Goal: Communication & Community: Participate in discussion

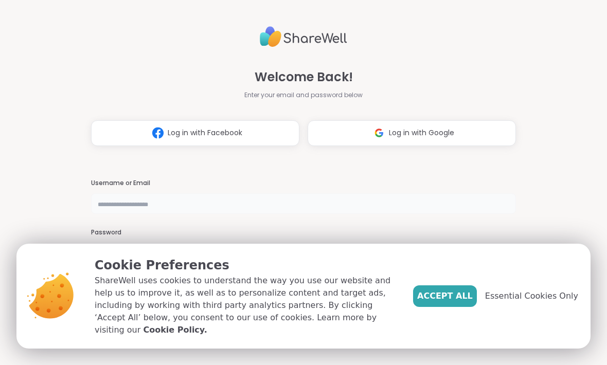
click at [124, 205] on input "text" at bounding box center [303, 203] width 425 height 21
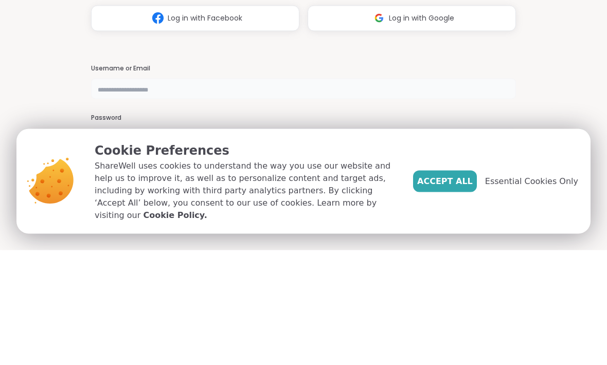
type input "**********"
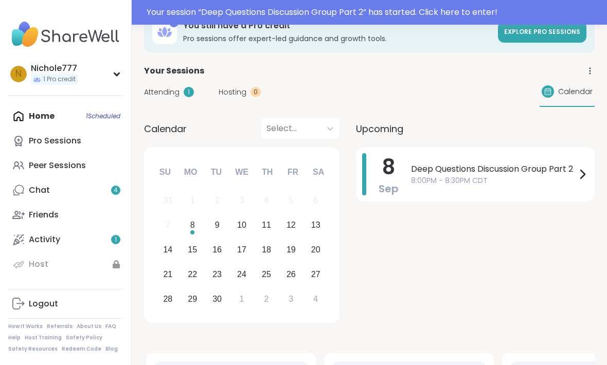
scroll to position [30, 0]
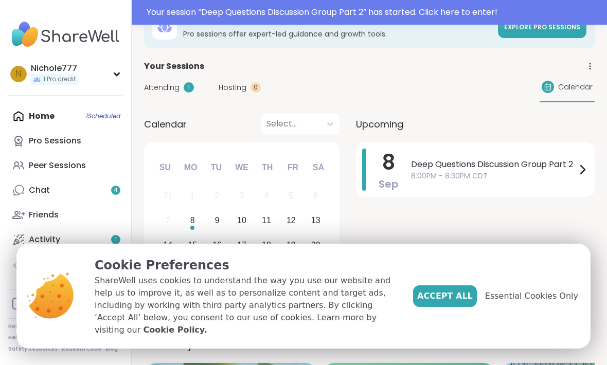
click at [439, 302] on span "Accept All" at bounding box center [445, 296] width 56 height 12
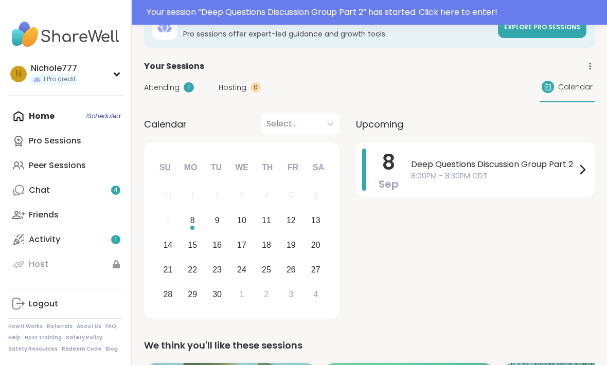
click at [436, 171] on span "8:00PM - 8:30PM CDT" at bounding box center [493, 176] width 165 height 11
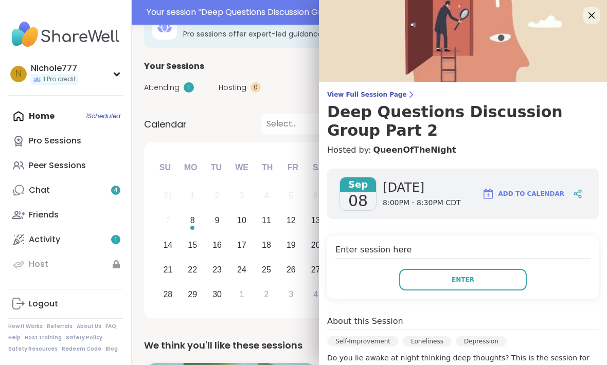
click at [425, 282] on button "Enter" at bounding box center [463, 280] width 128 height 22
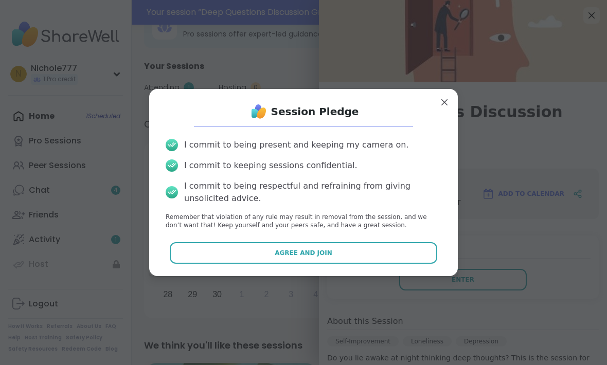
click at [225, 256] on button "Agree and Join" at bounding box center [304, 253] width 268 height 22
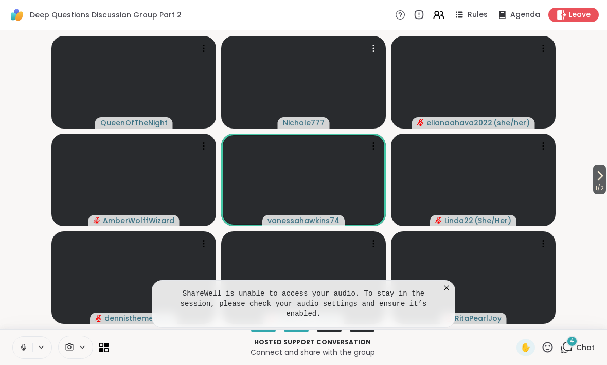
click at [385, 50] on video at bounding box center [303, 82] width 165 height 93
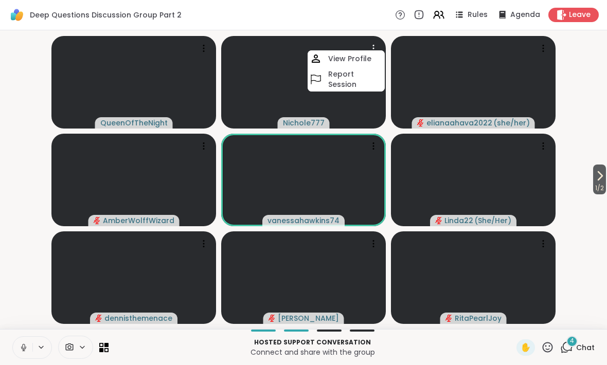
click at [39, 344] on icon at bounding box center [41, 347] width 8 height 9
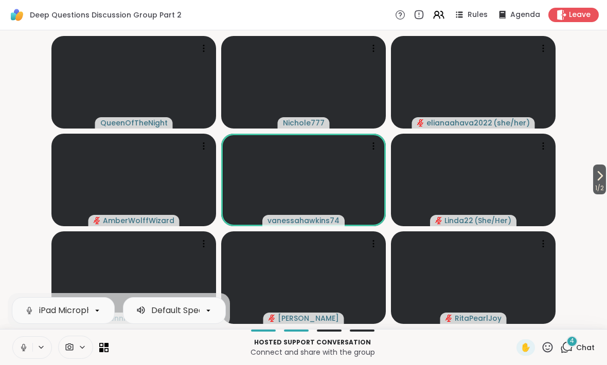
click at [37, 349] on button at bounding box center [41, 347] width 19 height 9
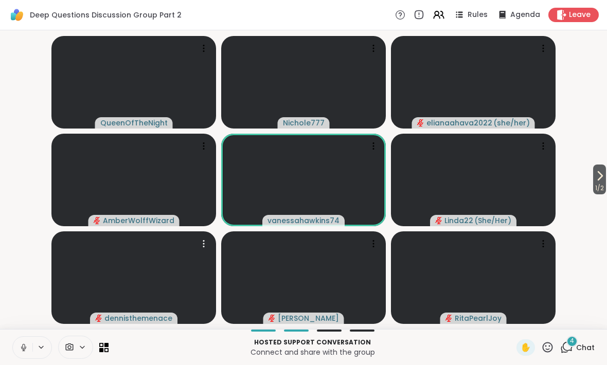
click at [56, 300] on video at bounding box center [133, 277] width 165 height 93
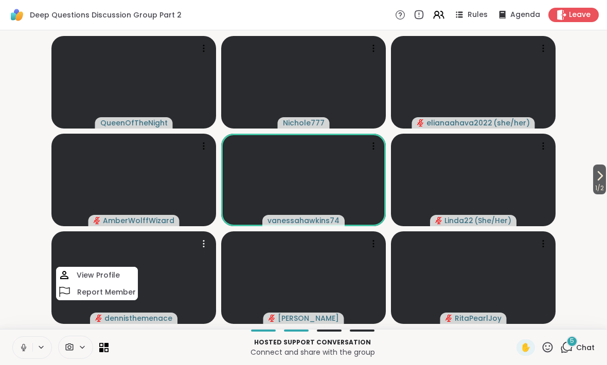
click at [25, 339] on button at bounding box center [23, 348] width 20 height 22
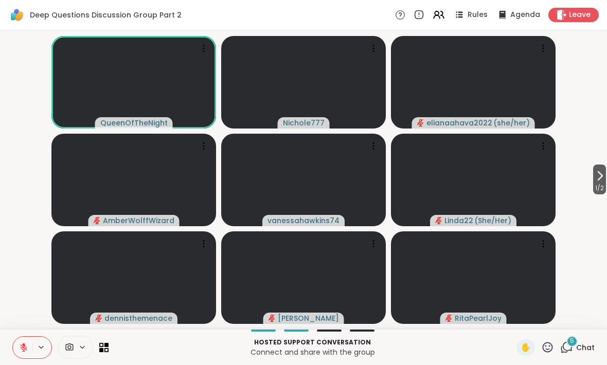
click at [20, 348] on icon at bounding box center [23, 347] width 9 height 9
click at [38, 343] on icon at bounding box center [41, 347] width 8 height 9
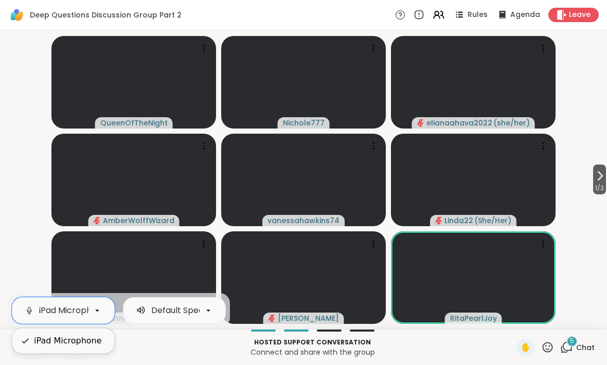
click at [35, 339] on div "iPad Microphone" at bounding box center [68, 341] width 68 height 12
click at [27, 344] on icon at bounding box center [23, 347] width 9 height 9
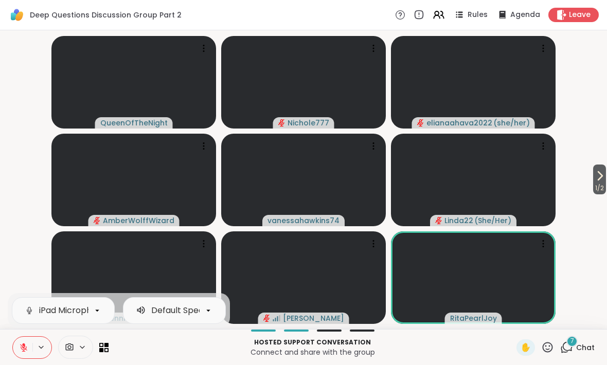
click at [566, 355] on div "7 Chat" at bounding box center [577, 347] width 34 height 16
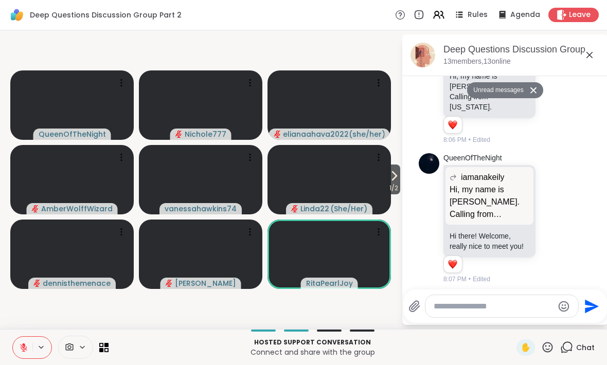
scroll to position [437, 0]
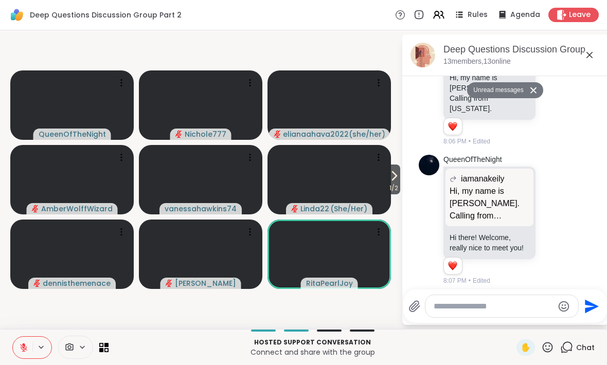
click at [592, 55] on icon at bounding box center [589, 55] width 12 height 12
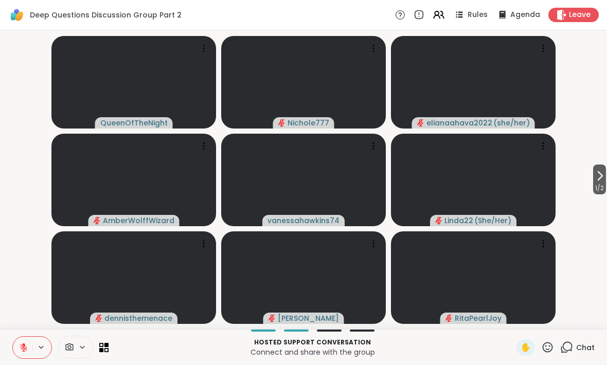
click at [604, 183] on span "1 / 2" at bounding box center [599, 188] width 13 height 12
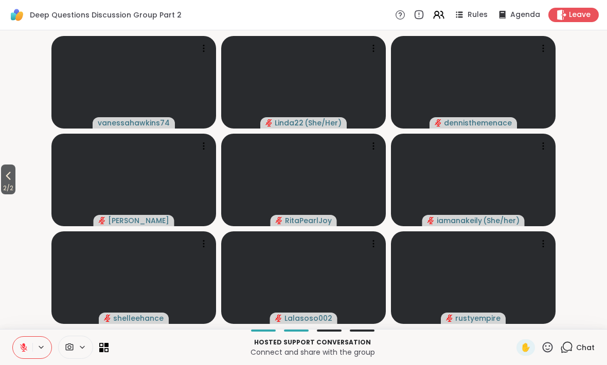
click at [9, 184] on span "2 / 2" at bounding box center [8, 188] width 14 height 12
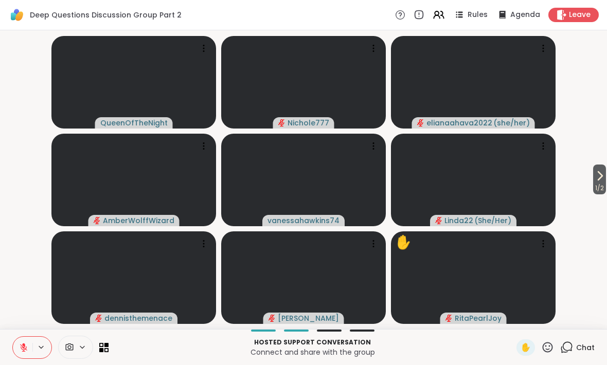
click at [596, 181] on icon at bounding box center [599, 176] width 12 height 12
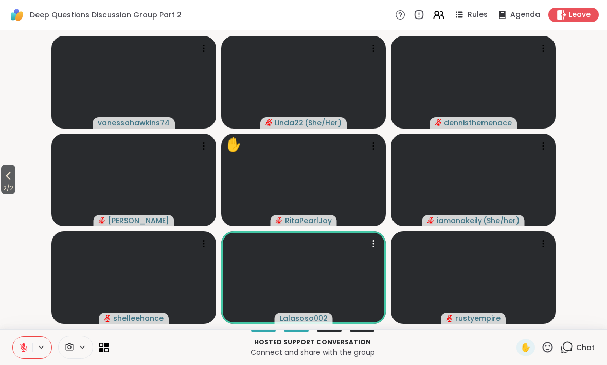
click at [264, 294] on video at bounding box center [303, 277] width 165 height 93
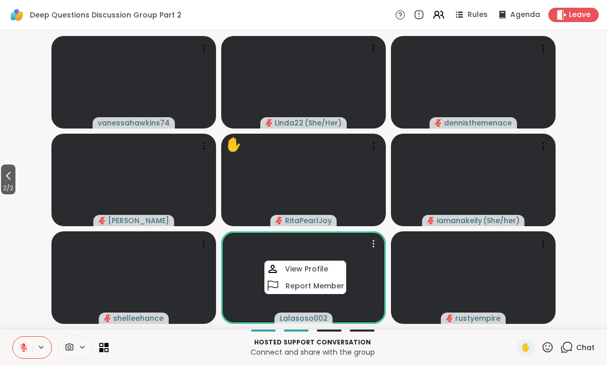
click at [5, 180] on icon at bounding box center [8, 176] width 12 height 12
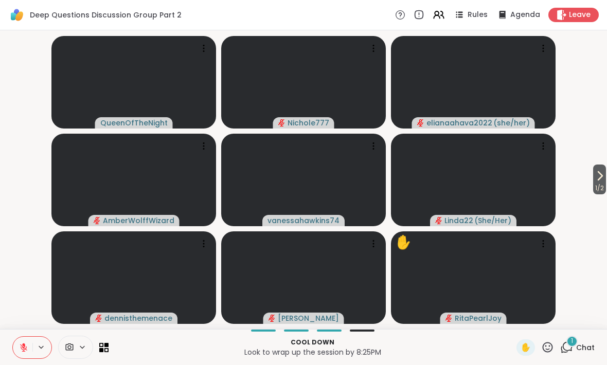
click at [585, 345] on span "Chat" at bounding box center [585, 347] width 19 height 10
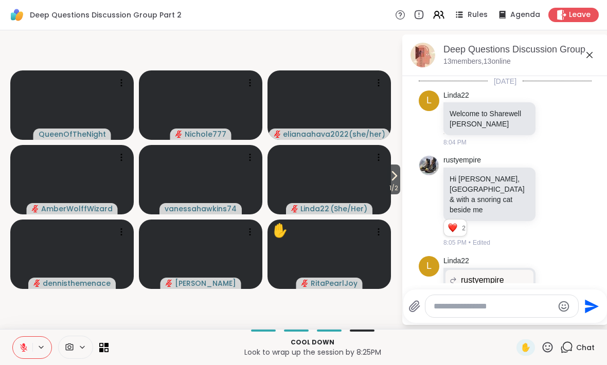
scroll to position [687, 0]
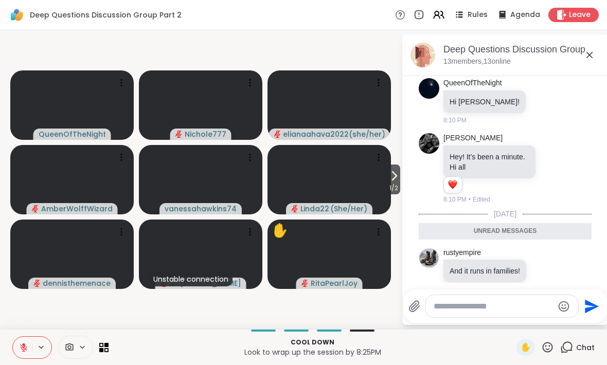
click at [590, 55] on icon at bounding box center [589, 55] width 6 height 6
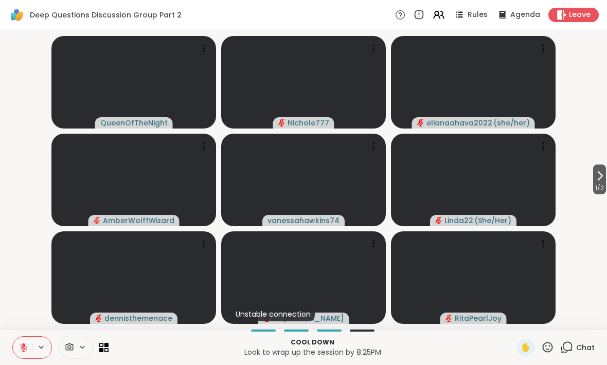
click at [599, 182] on icon at bounding box center [599, 176] width 12 height 12
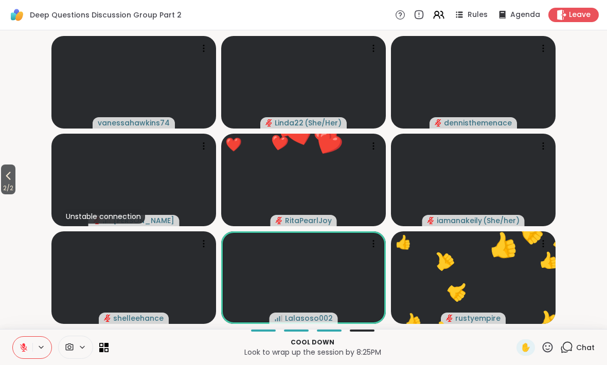
click at [14, 191] on span "2 / 2" at bounding box center [8, 188] width 14 height 12
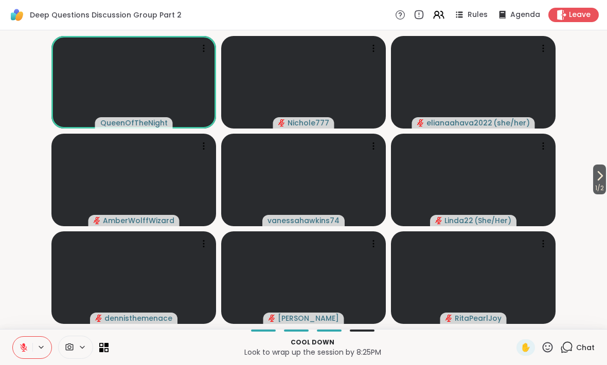
click at [600, 185] on span "1 / 2" at bounding box center [599, 188] width 13 height 12
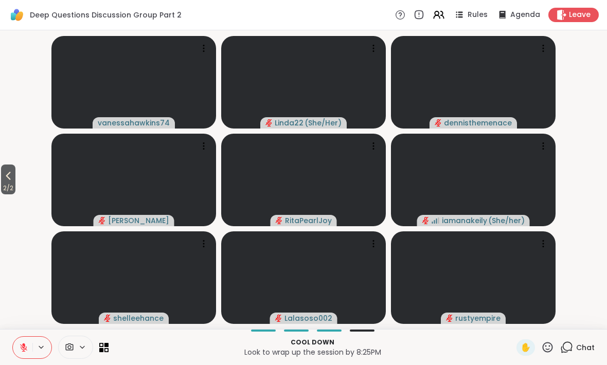
click at [3, 186] on span "2 / 2" at bounding box center [8, 188] width 14 height 12
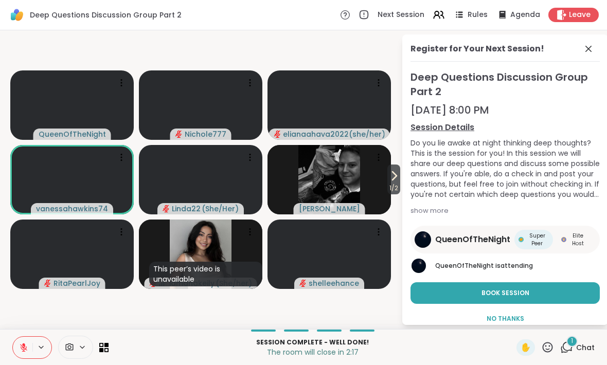
click at [580, 15] on span "Leave" at bounding box center [580, 15] width 22 height 10
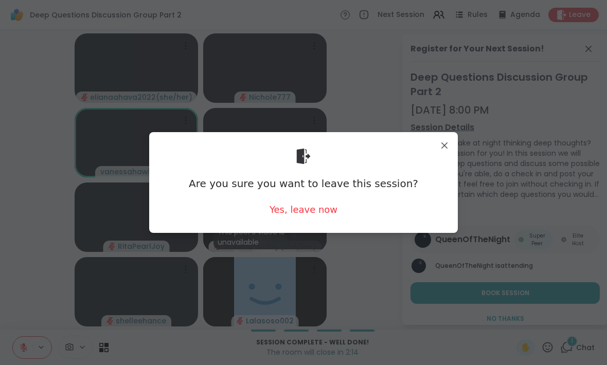
click at [308, 212] on div "Yes, leave now" at bounding box center [303, 209] width 68 height 13
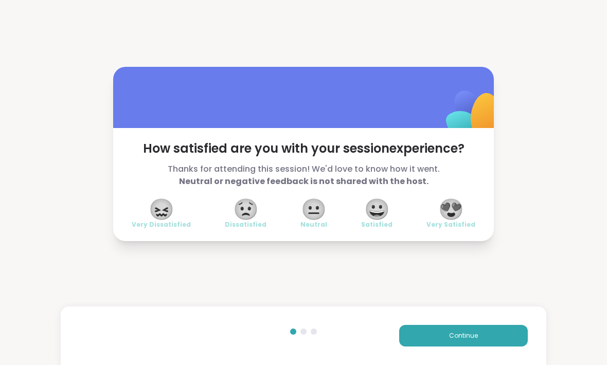
click at [379, 216] on span "😀" at bounding box center [377, 209] width 26 height 19
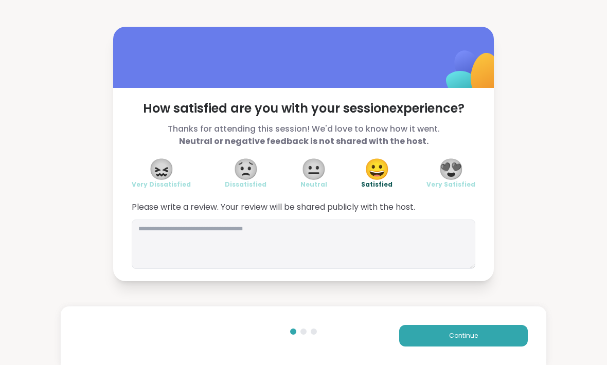
click at [463, 341] on button "Continue" at bounding box center [463, 336] width 129 height 22
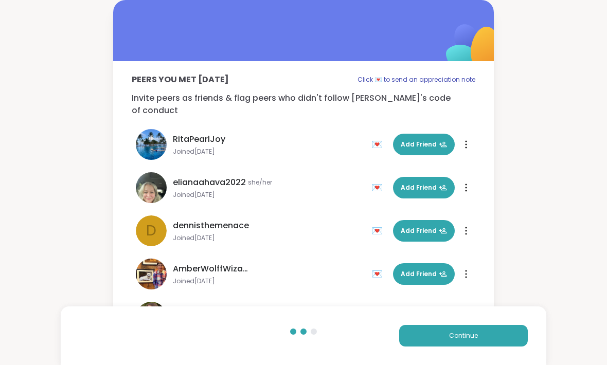
click at [540, 152] on div "Peers you met today Click 💌 to send an appreciation note Invite peers as friend…" at bounding box center [303, 164] width 607 height 329
click at [540, 150] on div "Peers you met today Click 💌 to send an appreciation note Invite peers as friend…" at bounding box center [303, 164] width 607 height 329
click at [493, 338] on button "Continue" at bounding box center [463, 336] width 129 height 22
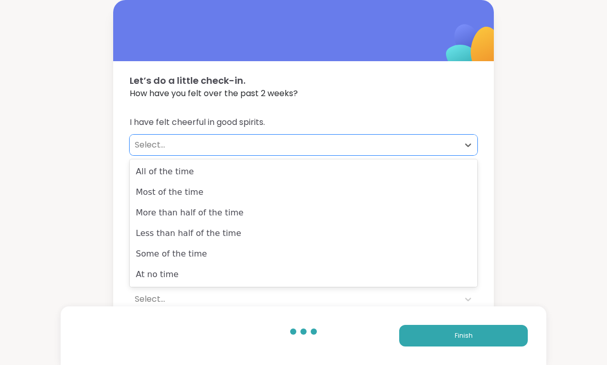
click at [386, 217] on div "More than half of the time" at bounding box center [304, 213] width 348 height 21
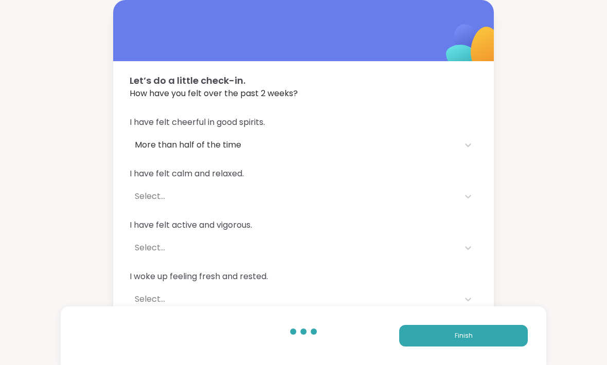
click at [429, 180] on div "I have felt calm and relaxed. Select..." at bounding box center [304, 187] width 348 height 39
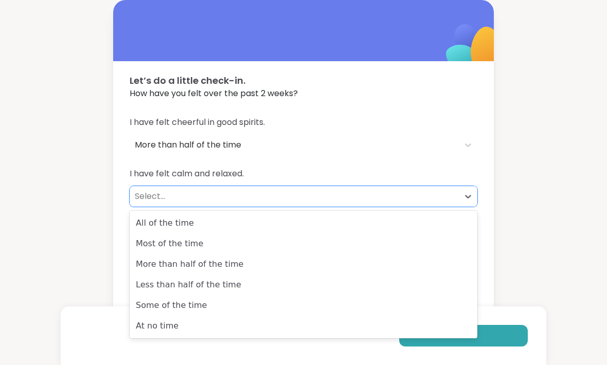
click at [391, 260] on div "More than half of the time" at bounding box center [304, 264] width 348 height 21
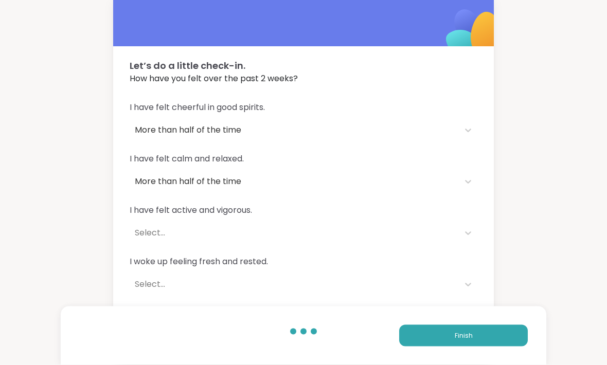
scroll to position [15, 0]
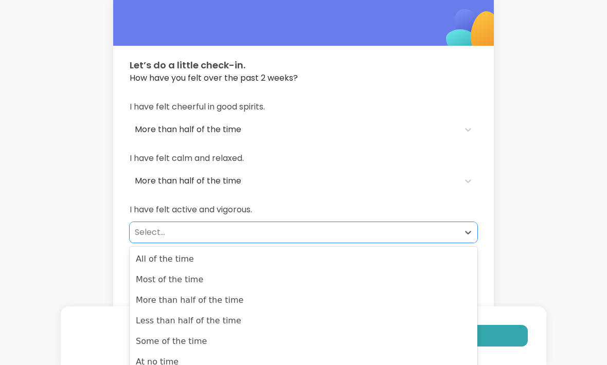
click at [398, 294] on div "More than half of the time" at bounding box center [304, 300] width 348 height 21
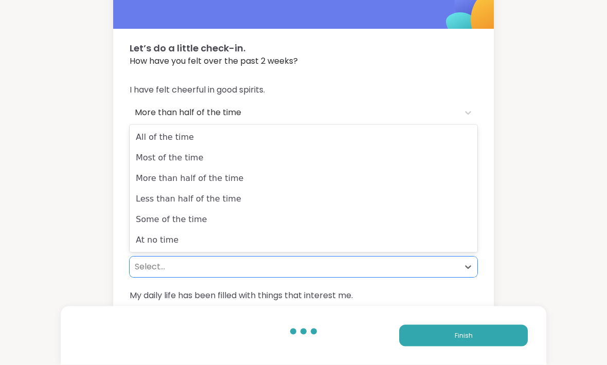
scroll to position [32, 0]
click at [424, 152] on div "Most of the time" at bounding box center [304, 158] width 348 height 21
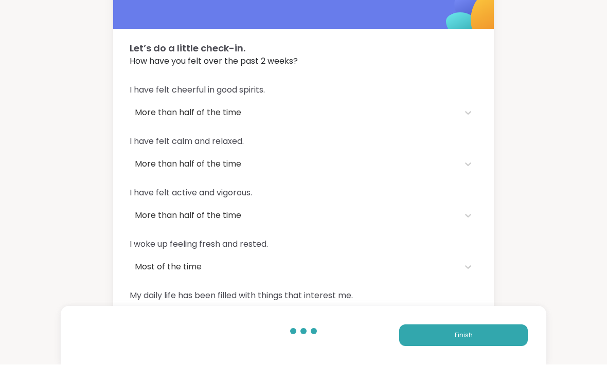
click at [420, 199] on div "I have felt active and vigorous. More than half of the time" at bounding box center [304, 206] width 348 height 39
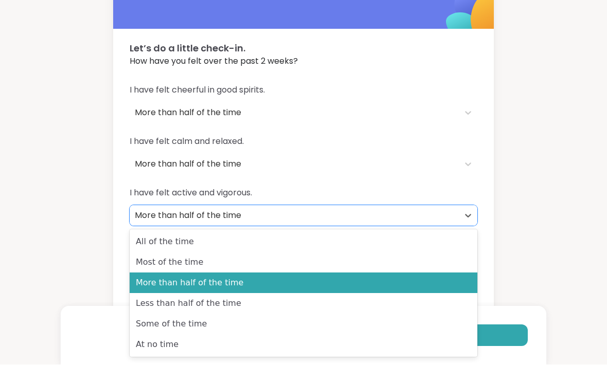
click at [398, 245] on div "All of the time" at bounding box center [304, 242] width 348 height 21
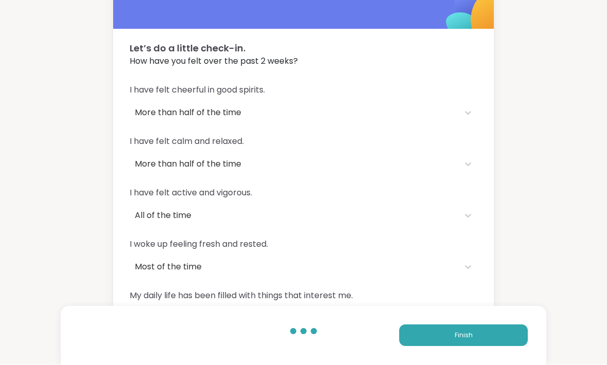
click at [470, 204] on div "I have felt active and vigorous. All of the time" at bounding box center [304, 206] width 348 height 39
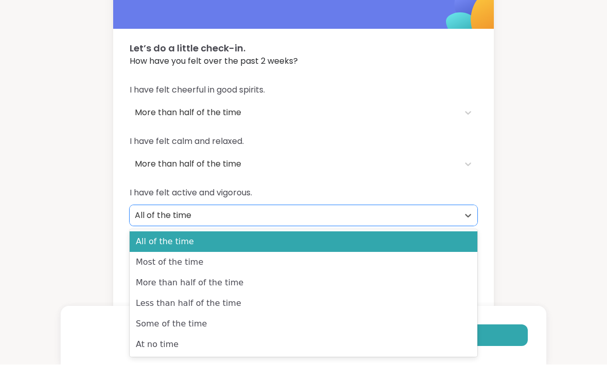
click at [404, 264] on div "Most of the time" at bounding box center [304, 262] width 348 height 21
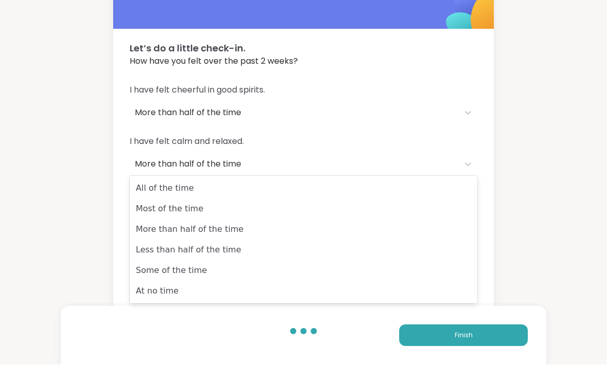
click at [419, 201] on div "Most of the time" at bounding box center [304, 209] width 348 height 21
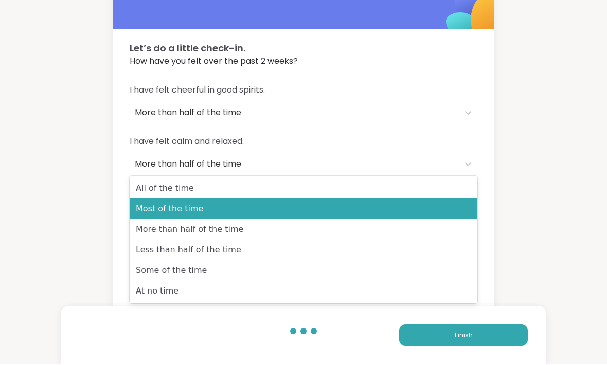
click at [402, 252] on div "Less than half of the time" at bounding box center [304, 250] width 348 height 21
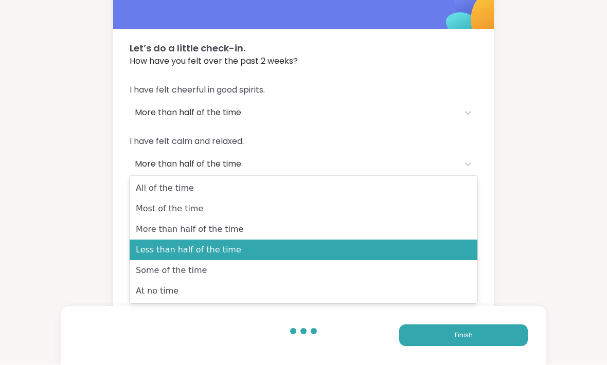
click at [449, 347] on button "Finish" at bounding box center [463, 336] width 129 height 22
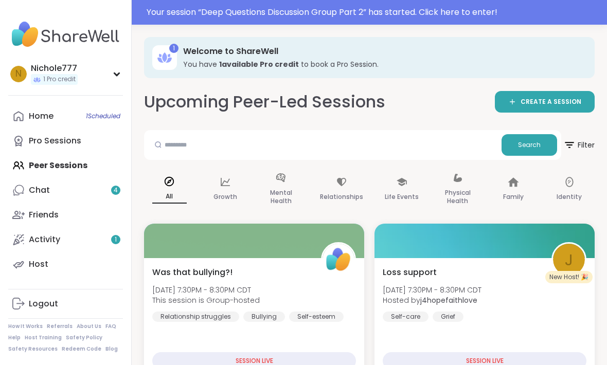
click at [546, 362] on div "SESSION LIVE" at bounding box center [485, 360] width 204 height 17
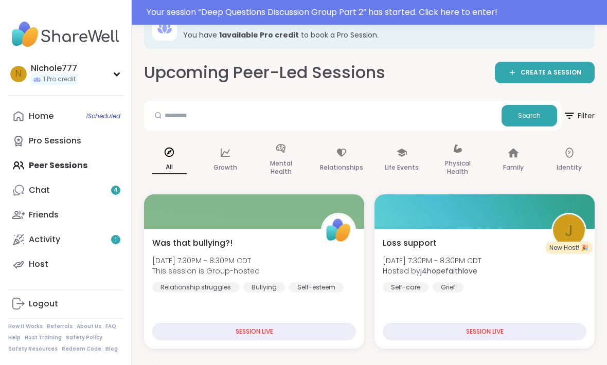
scroll to position [32, 0]
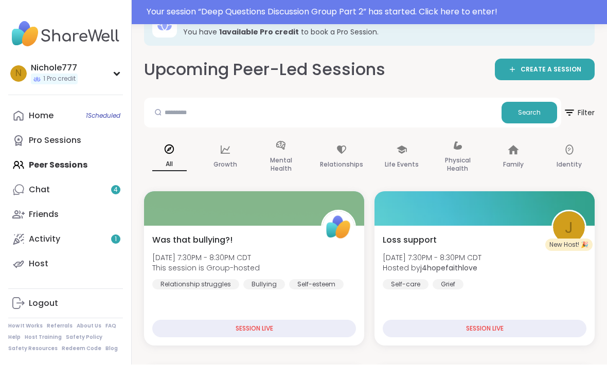
click at [561, 229] on div "j" at bounding box center [569, 228] width 32 height 32
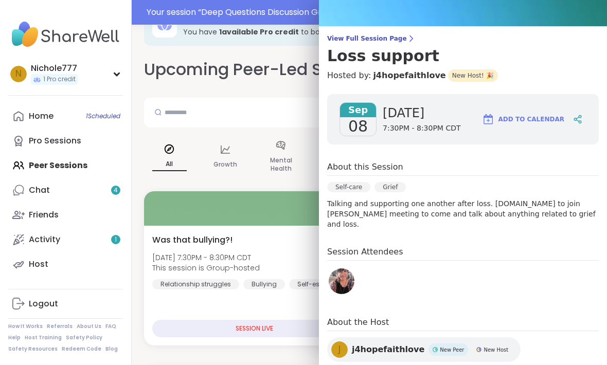
scroll to position [53, 0]
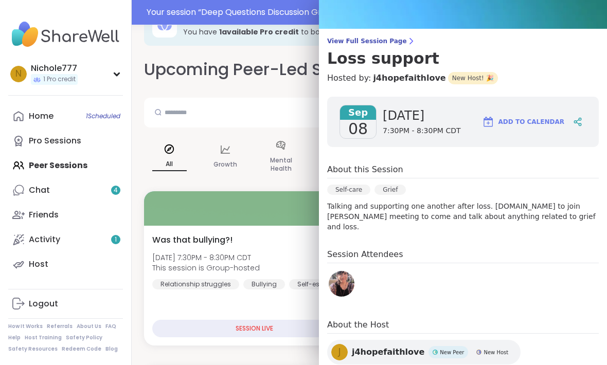
click at [277, 290] on div "Was that bullying?! Mon, Sep 08 | 7:30PM - 8:30PM CDT This session is Group-hos…" at bounding box center [254, 286] width 220 height 120
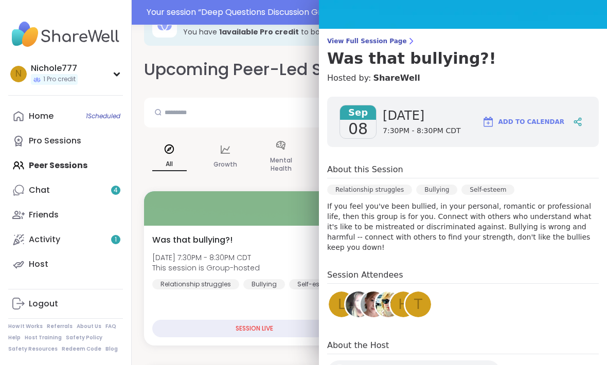
click at [401, 40] on span "View Full Session Page" at bounding box center [462, 41] width 271 height 8
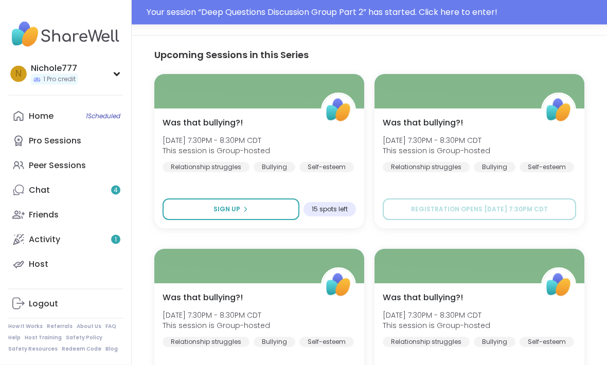
scroll to position [499, 0]
click at [51, 124] on link "Home 1 Scheduled" at bounding box center [65, 116] width 115 height 25
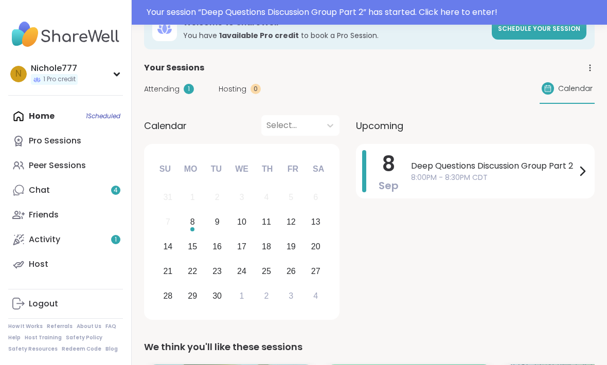
scroll to position [29, 0]
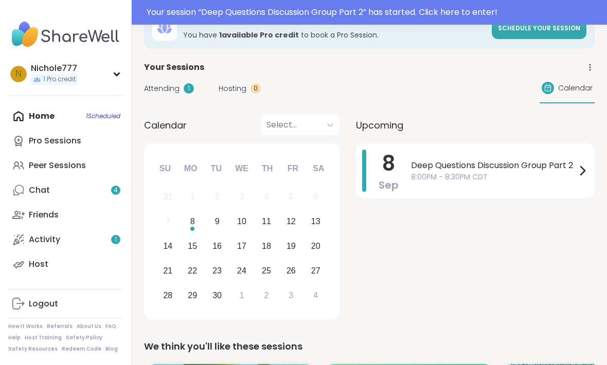
click at [565, 174] on span "8:00PM - 8:30PM CDT" at bounding box center [493, 177] width 165 height 11
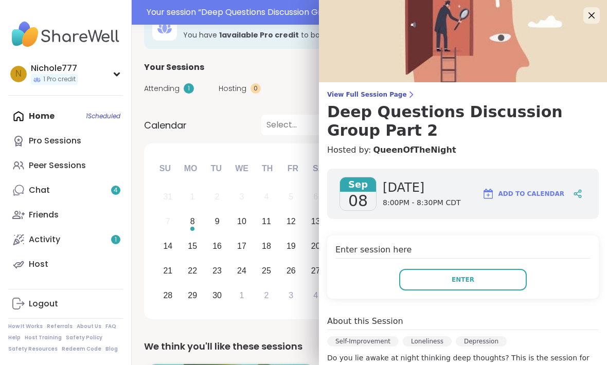
click at [173, 207] on div "31 1 2 3 4 5 6" at bounding box center [241, 197] width 172 height 25
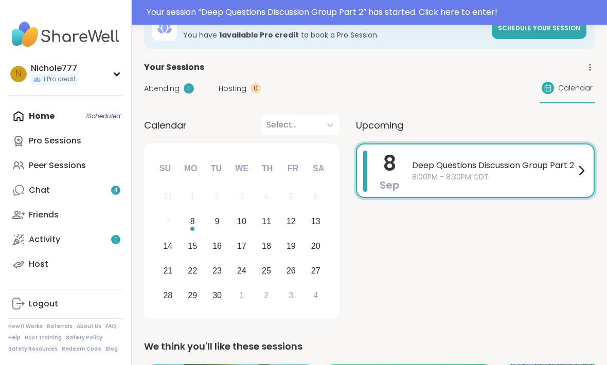
click at [35, 189] on div "Chat 4" at bounding box center [39, 190] width 21 height 11
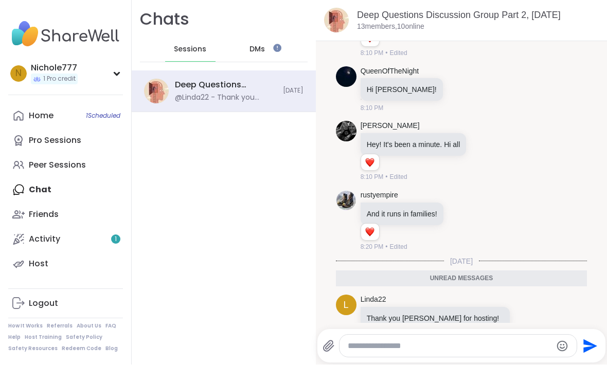
scroll to position [572, 0]
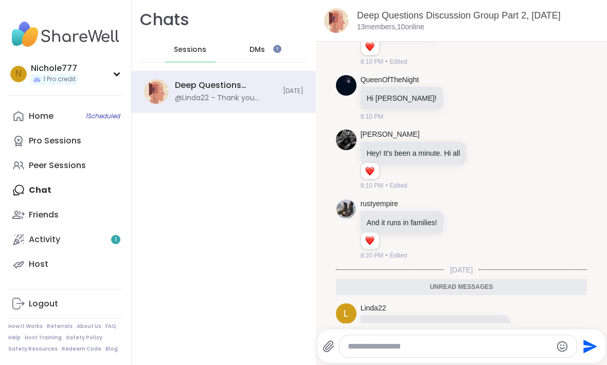
click at [72, 246] on link "Activity 1" at bounding box center [65, 239] width 115 height 25
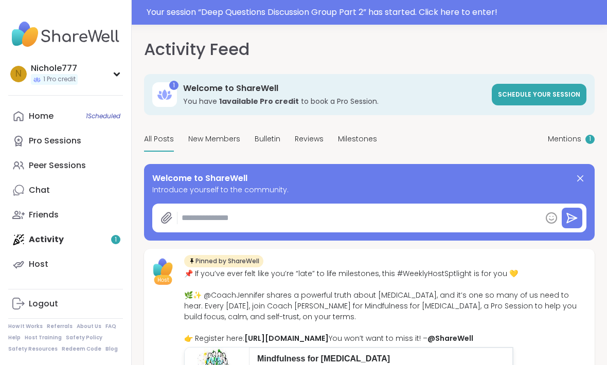
click at [34, 146] on link "Pro Sessions" at bounding box center [65, 141] width 115 height 25
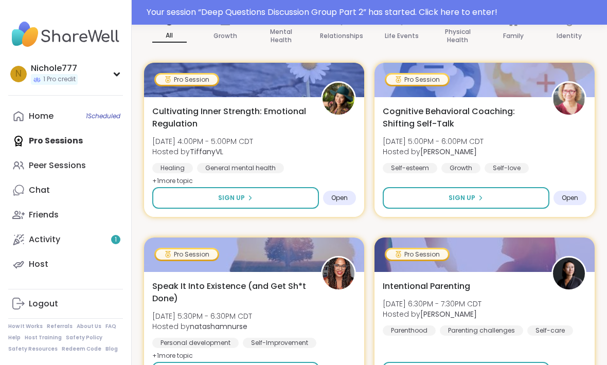
scroll to position [180, 0]
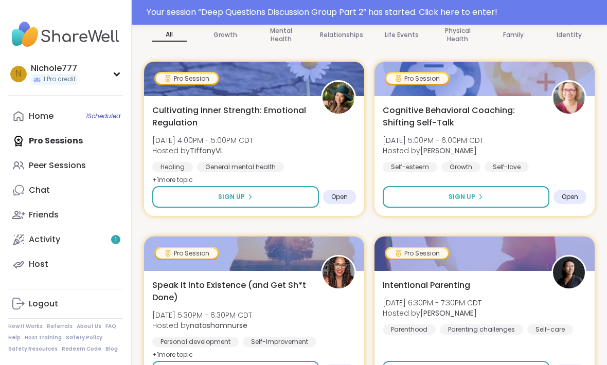
click at [28, 162] on link "Peer Sessions" at bounding box center [65, 165] width 115 height 25
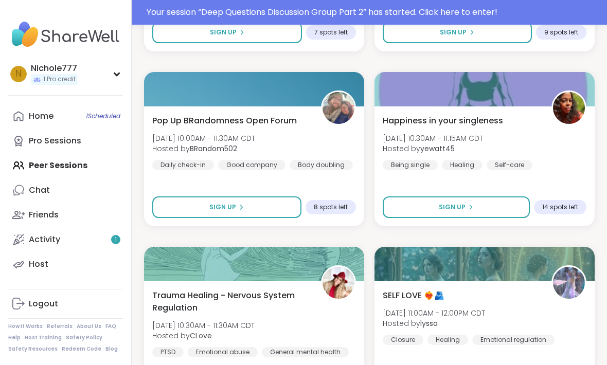
scroll to position [1724, 0]
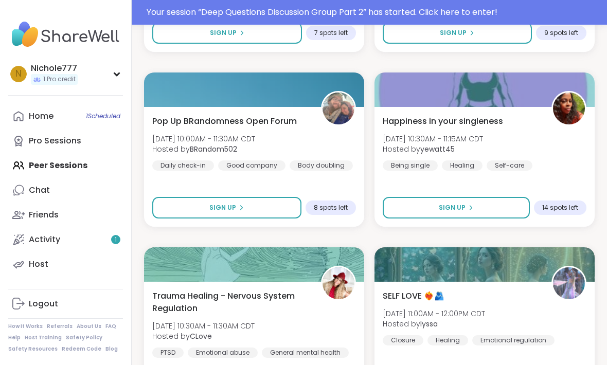
click at [491, 208] on button "Sign Up" at bounding box center [456, 208] width 147 height 22
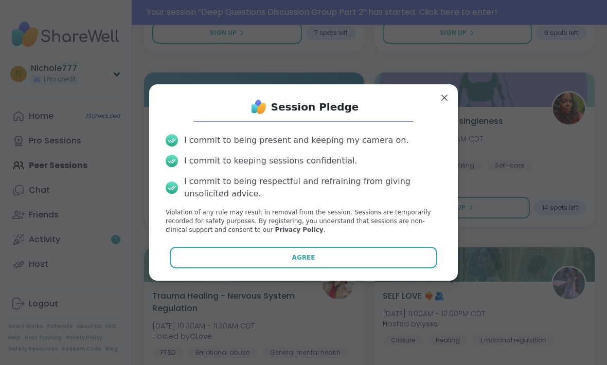
click at [198, 268] on button "Agree" at bounding box center [304, 258] width 268 height 22
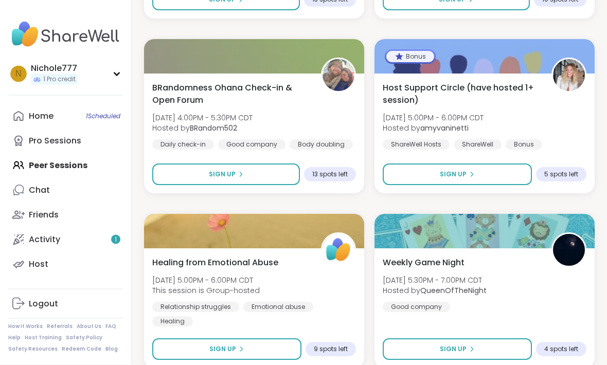
scroll to position [2968, 0]
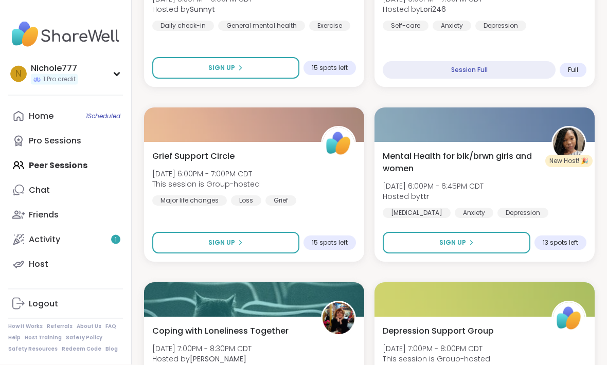
scroll to position [3413, 0]
click at [510, 252] on button "Sign Up" at bounding box center [457, 243] width 148 height 22
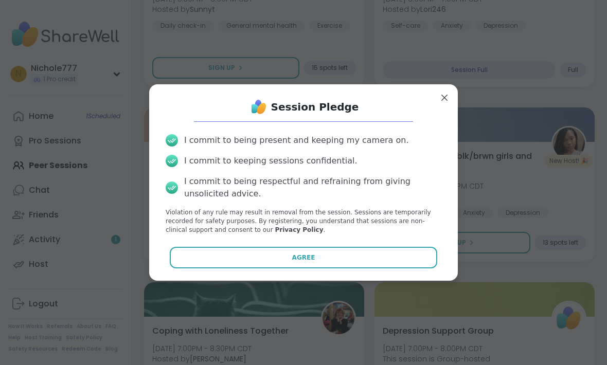
click at [372, 268] on button "Agree" at bounding box center [304, 258] width 268 height 22
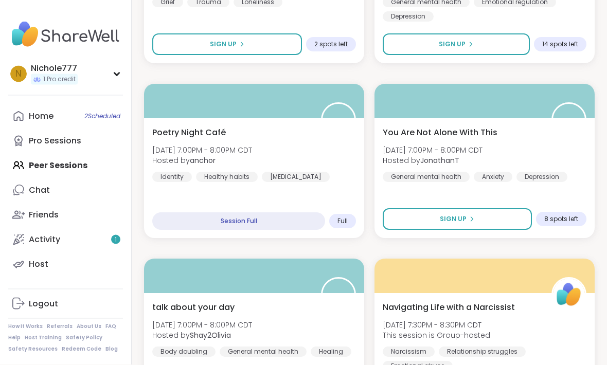
scroll to position [3786, 0]
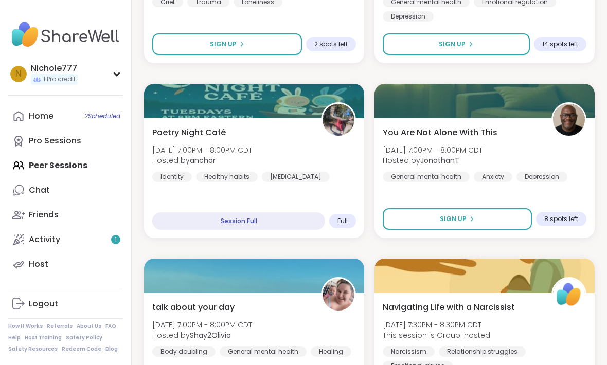
click at [511, 225] on button "Sign Up" at bounding box center [457, 219] width 149 height 22
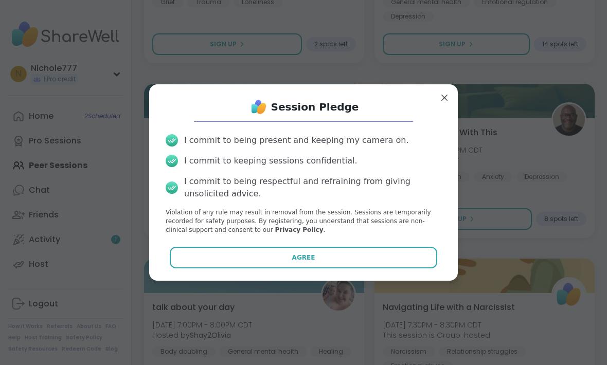
click at [409, 268] on button "Agree" at bounding box center [304, 258] width 268 height 22
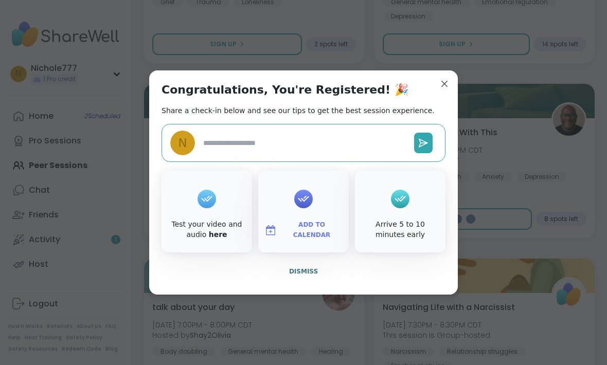
type textarea "*"
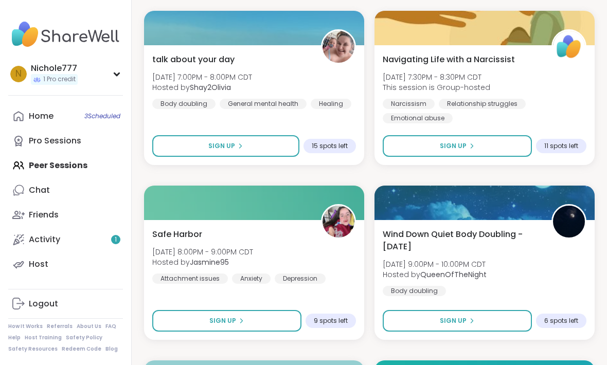
scroll to position [4028, 0]
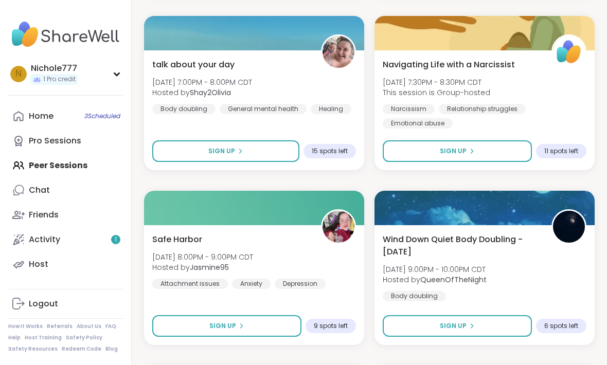
click at [24, 217] on icon at bounding box center [18, 215] width 12 height 12
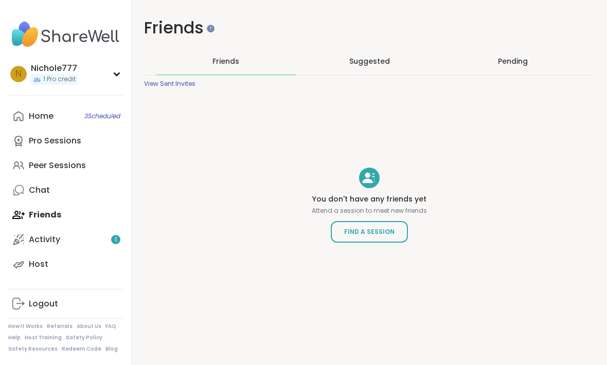
click at [37, 121] on div "Home 3 Scheduled" at bounding box center [41, 116] width 25 height 11
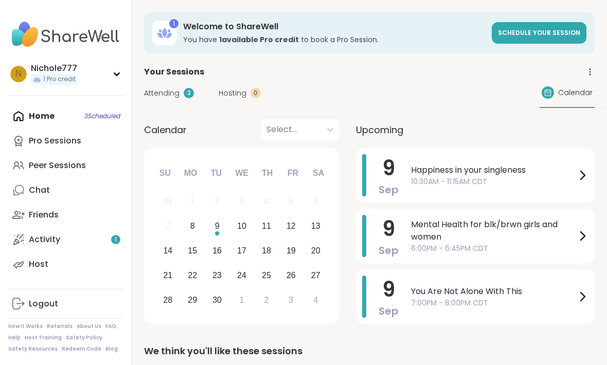
click at [171, 97] on span "Attending" at bounding box center [161, 93] width 35 height 11
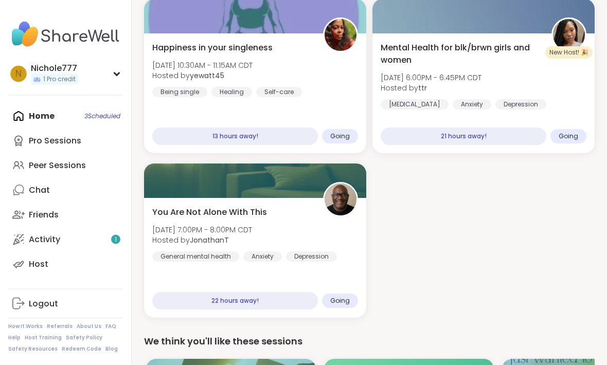
scroll to position [116, 0]
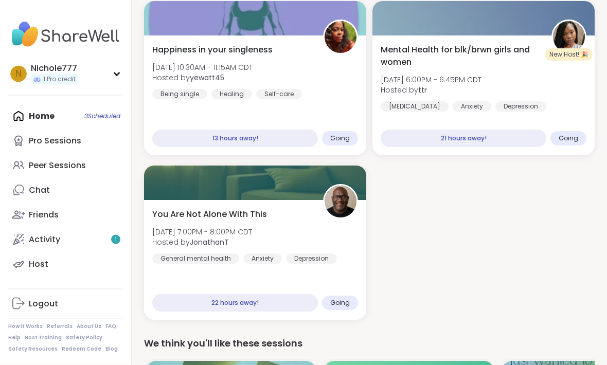
click at [25, 135] on link "Pro Sessions" at bounding box center [65, 141] width 115 height 25
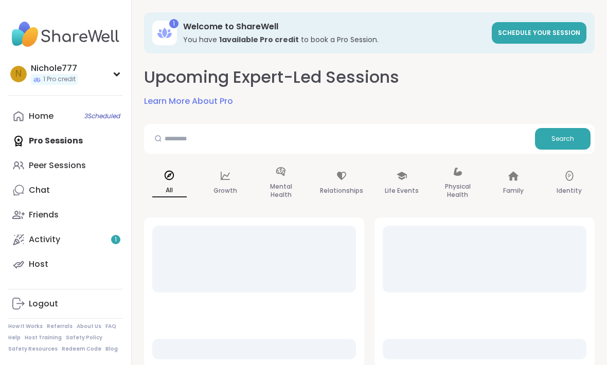
click at [47, 165] on div "Peer Sessions" at bounding box center [57, 165] width 57 height 11
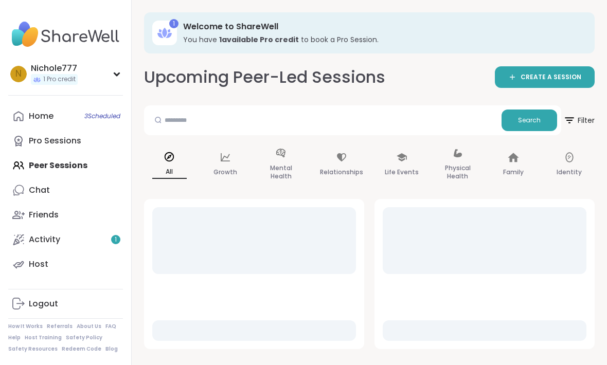
click at [115, 73] on icon at bounding box center [116, 74] width 5 height 3
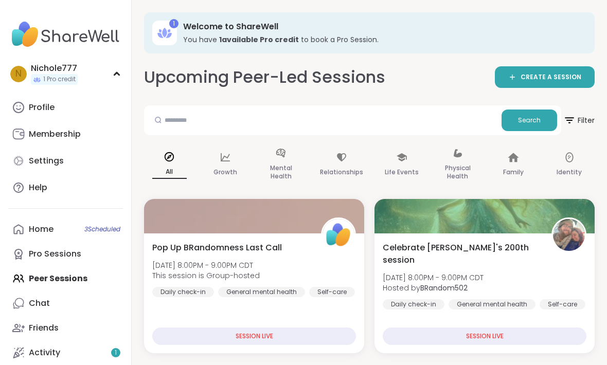
click at [51, 139] on link "Membership" at bounding box center [65, 134] width 115 height 25
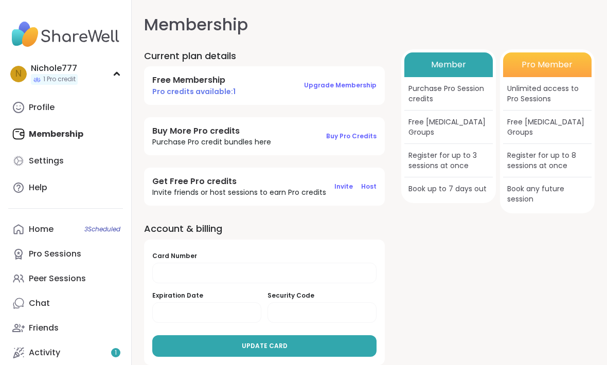
click at [34, 159] on div "Settings" at bounding box center [46, 160] width 35 height 11
select select "**"
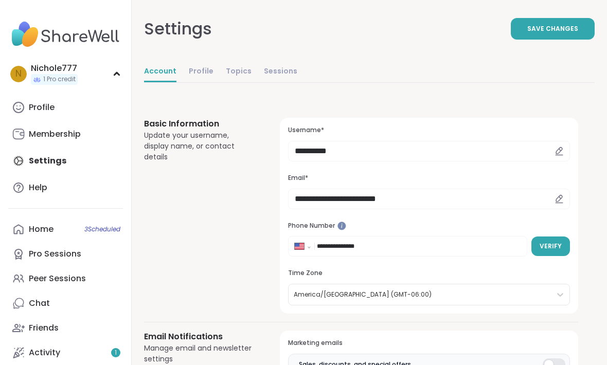
click at [40, 107] on div "Profile" at bounding box center [42, 107] width 26 height 11
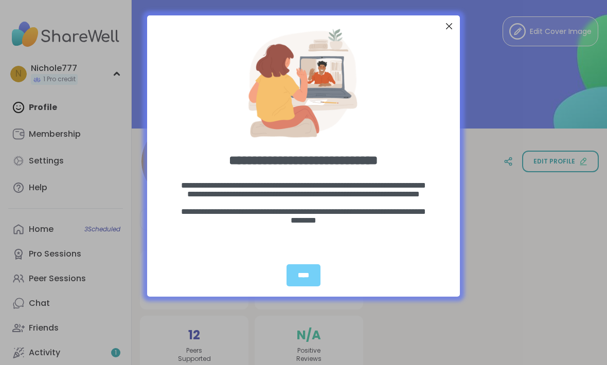
click at [304, 276] on div "****" at bounding box center [303, 275] width 34 height 22
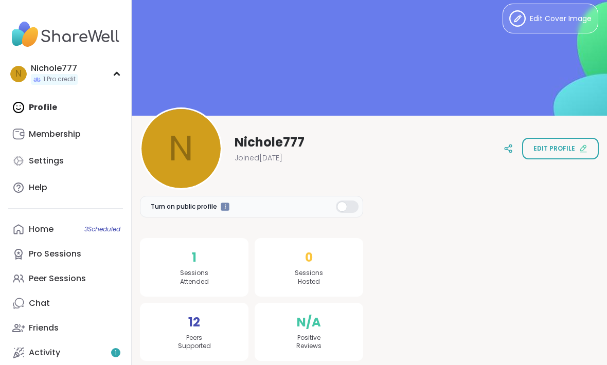
scroll to position [17, 0]
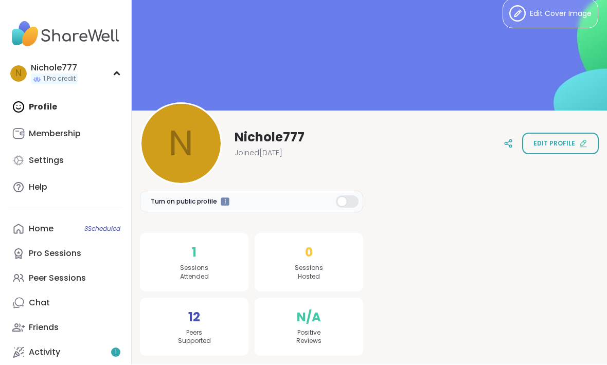
click at [170, 326] on div "12 Peers Supported" at bounding box center [194, 327] width 108 height 59
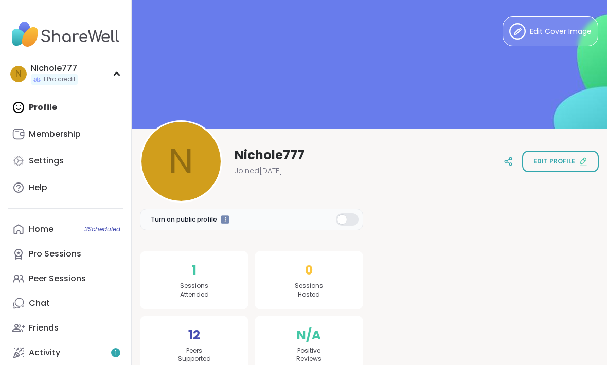
click at [577, 27] on span "Edit Cover Image" at bounding box center [561, 31] width 62 height 11
click at [97, 190] on link "Help" at bounding box center [65, 187] width 115 height 25
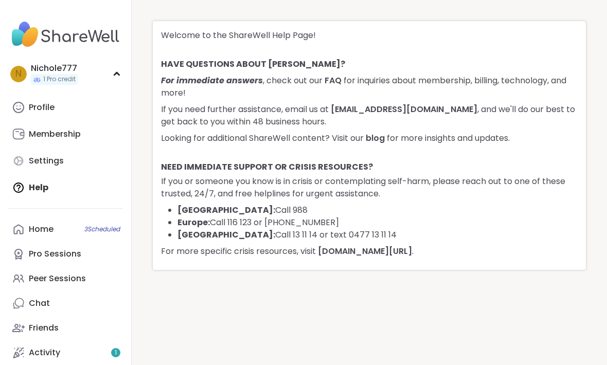
click at [33, 107] on div "Profile" at bounding box center [42, 107] width 26 height 11
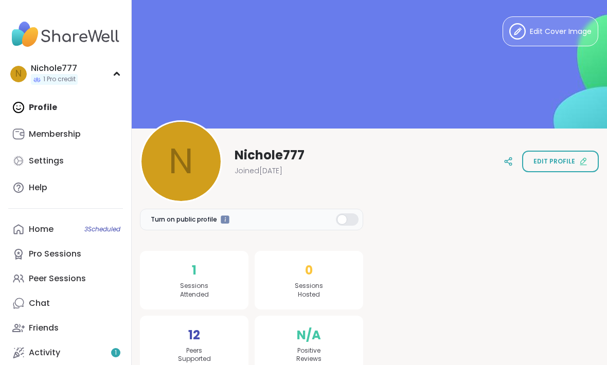
click at [177, 155] on div at bounding box center [181, 161] width 82 height 82
click at [179, 174] on div at bounding box center [181, 161] width 82 height 82
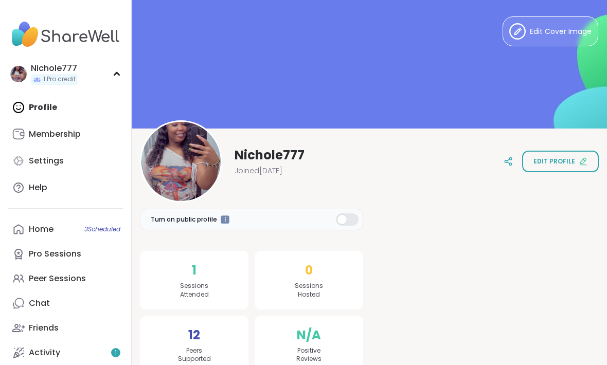
click at [180, 163] on icon at bounding box center [181, 161] width 12 height 12
click at [447, 209] on div at bounding box center [486, 280] width 223 height 188
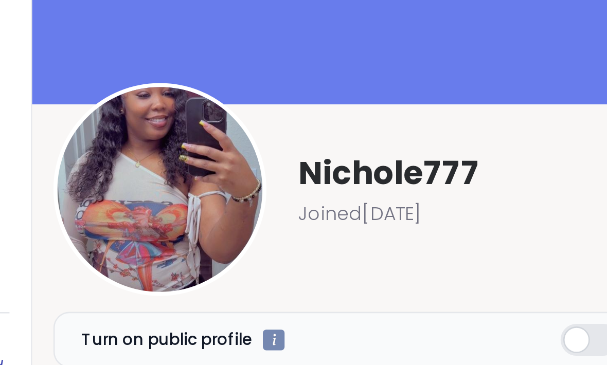
click at [169, 120] on div "Nichole777 Joined Sep 2025" at bounding box center [222, 161] width 165 height 82
click at [176, 157] on icon at bounding box center [180, 161] width 9 height 9
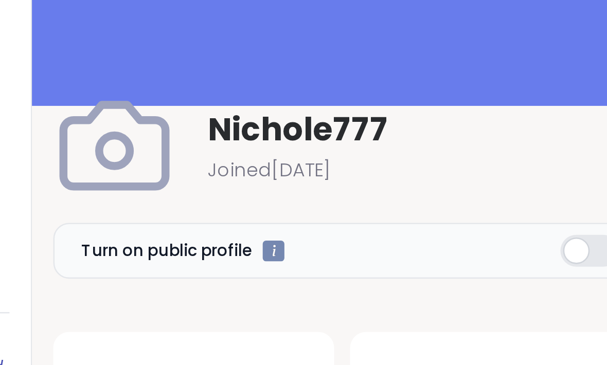
scroll to position [0, 0]
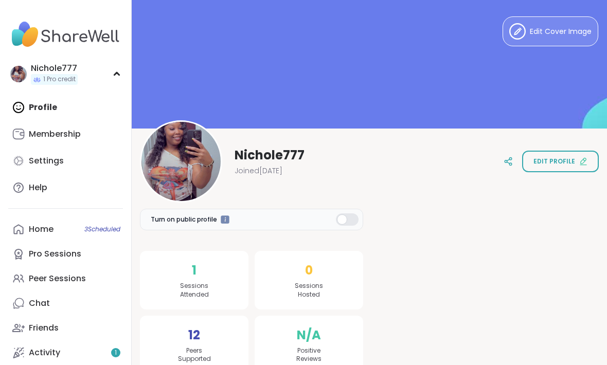
click at [560, 38] on button "Edit Cover Image" at bounding box center [550, 31] width 96 height 30
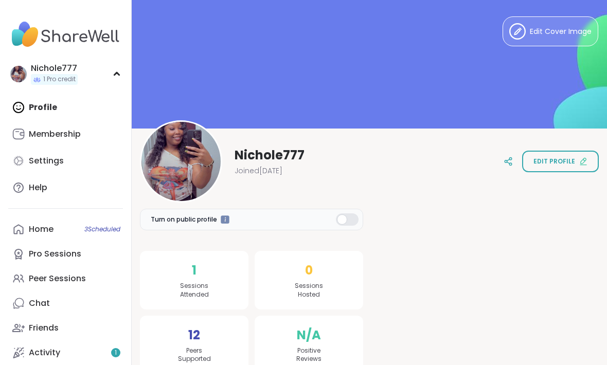
click at [556, 38] on button "Edit Cover Image" at bounding box center [550, 31] width 96 height 30
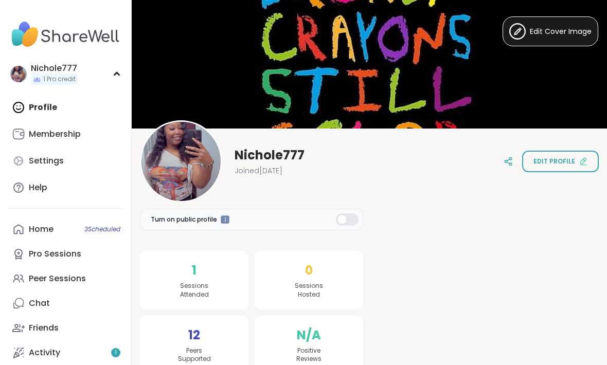
click at [557, 23] on button "Edit Cover Image" at bounding box center [550, 31] width 96 height 30
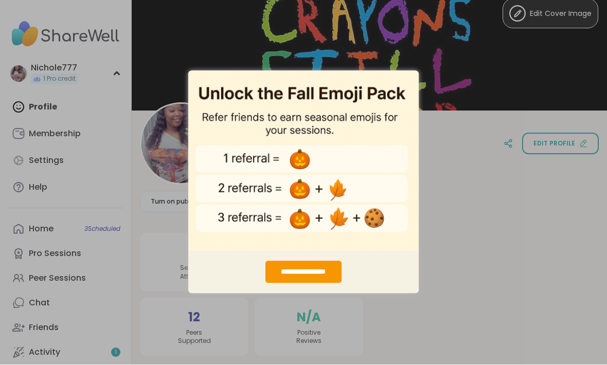
click at [468, 221] on div "**********" at bounding box center [303, 181] width 607 height 365
click at [507, 195] on div "**********" at bounding box center [303, 181] width 607 height 365
click at [479, 192] on div "**********" at bounding box center [303, 181] width 607 height 365
click at [481, 182] on div "**********" at bounding box center [303, 181] width 607 height 365
click at [465, 188] on div "**********" at bounding box center [303, 181] width 607 height 365
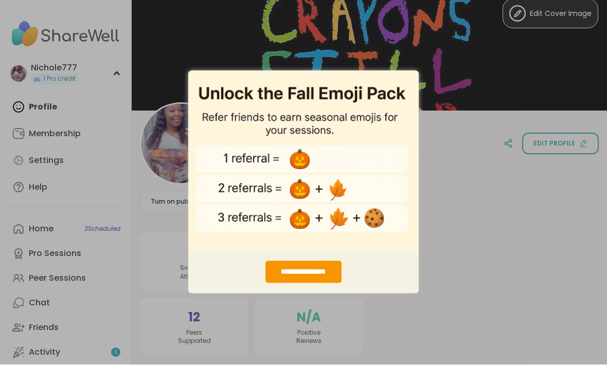
click at [312, 263] on div "**********" at bounding box center [303, 272] width 76 height 22
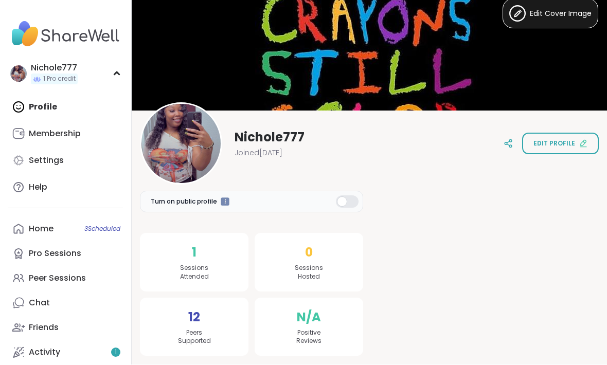
click at [344, 201] on div at bounding box center [347, 202] width 23 height 12
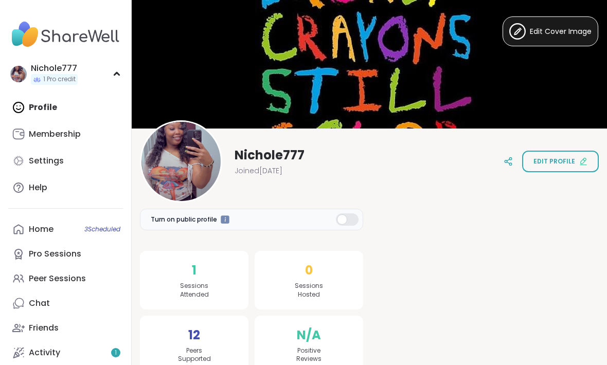
click at [571, 162] on span "Edit profile" at bounding box center [554, 161] width 42 height 9
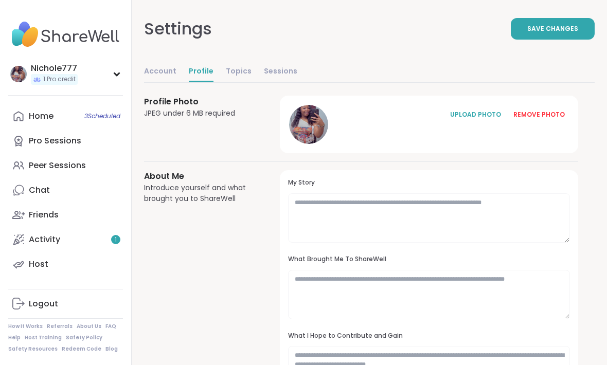
scroll to position [21, 0]
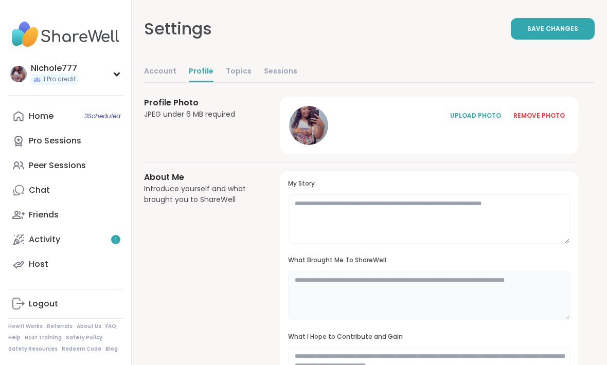
click at [312, 288] on textarea at bounding box center [429, 295] width 282 height 49
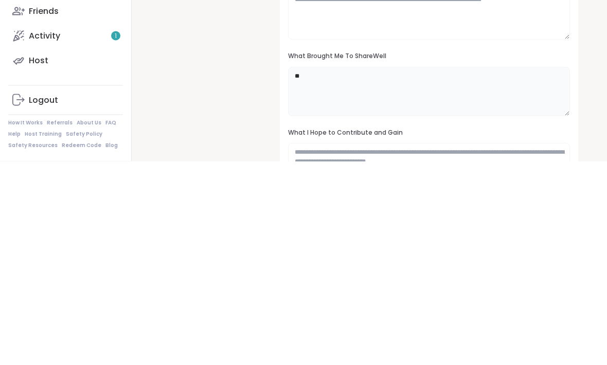
type textarea "*"
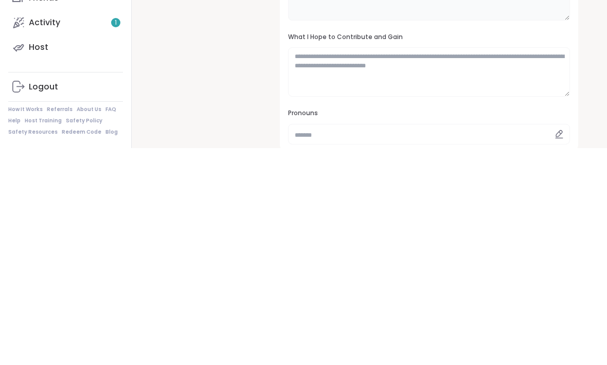
scroll to position [105, 0]
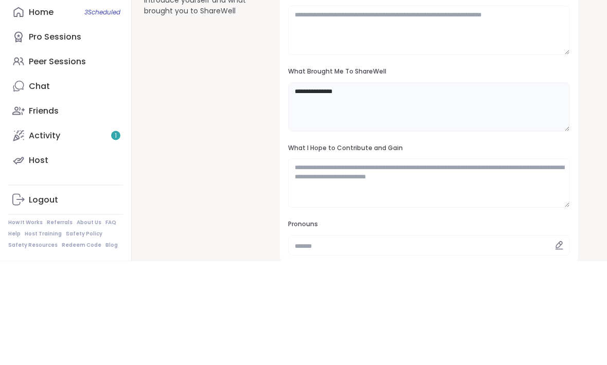
type textarea "*"
click at [204, 139] on div "About Me Introduce yourself and what brought you to ShareWell" at bounding box center [199, 227] width 111 height 281
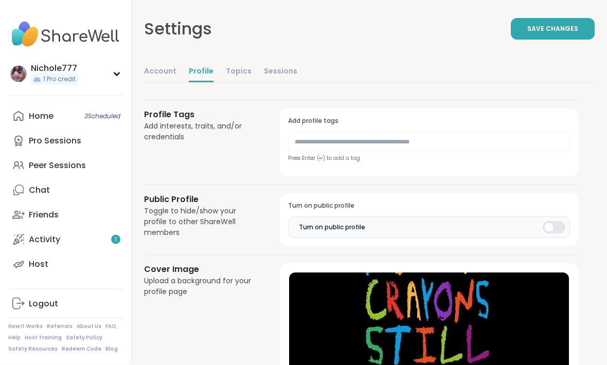
scroll to position [482, 0]
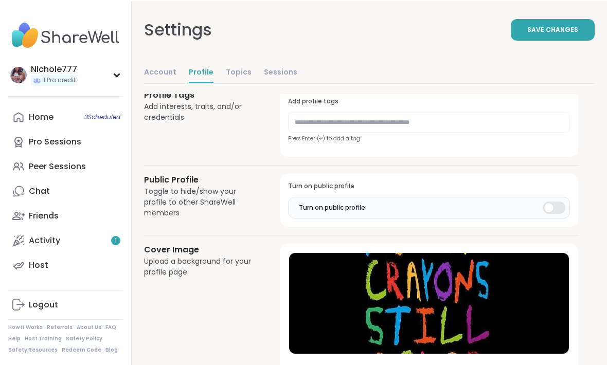
click at [568, 26] on span "Save Changes" at bounding box center [552, 28] width 51 height 9
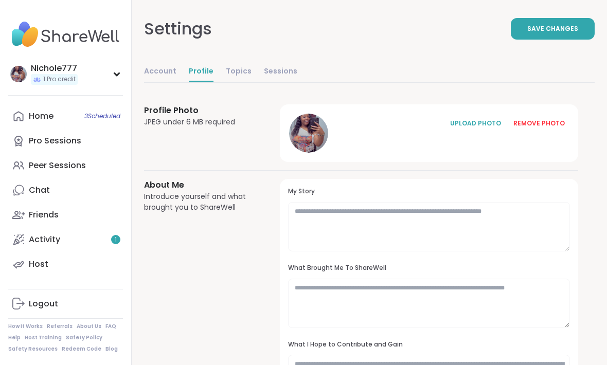
scroll to position [0, 0]
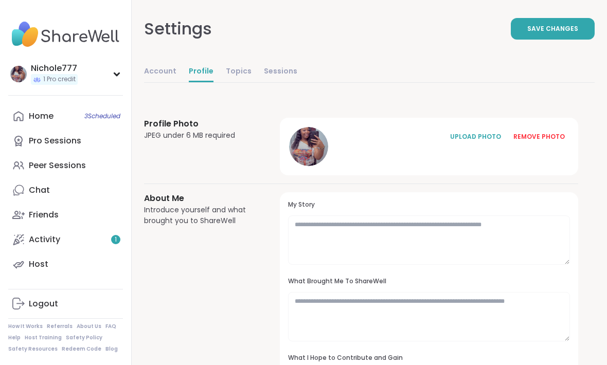
click at [232, 69] on link "Topics" at bounding box center [239, 72] width 26 height 21
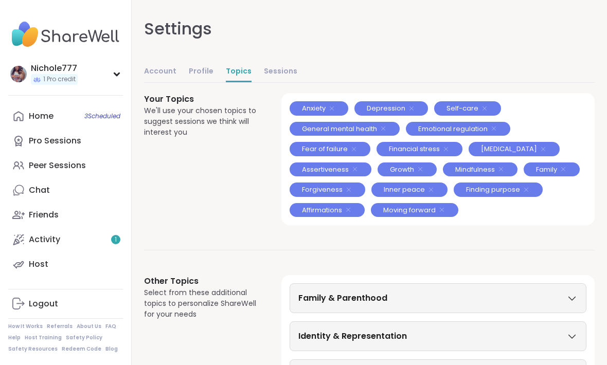
click at [468, 111] on span "Self-care" at bounding box center [462, 108] width 32 height 10
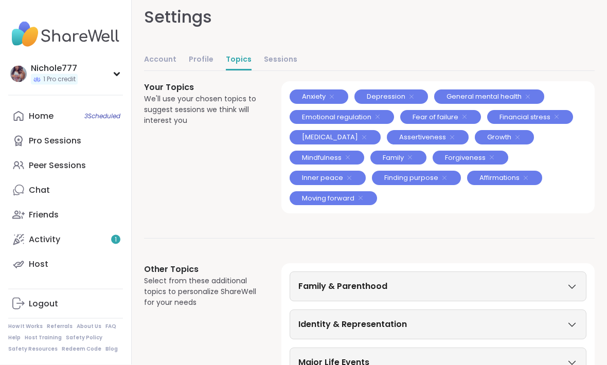
scroll to position [12, 0]
click at [473, 233] on div "Your Topics We'll use your chosen topics to suggest sessions we think will inte…" at bounding box center [369, 328] width 450 height 495
click at [492, 213] on div "Your Topics We'll use your chosen topics to suggest sessions we think will inte…" at bounding box center [369, 328] width 450 height 495
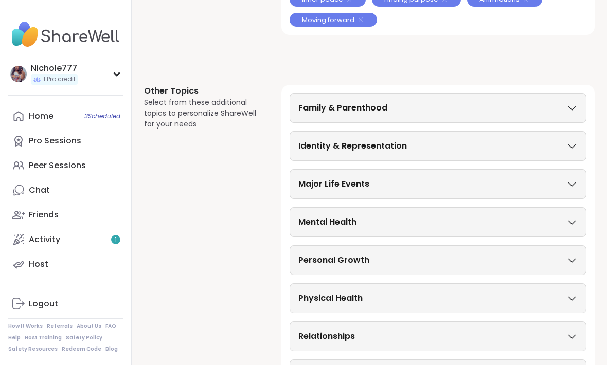
scroll to position [199, 0]
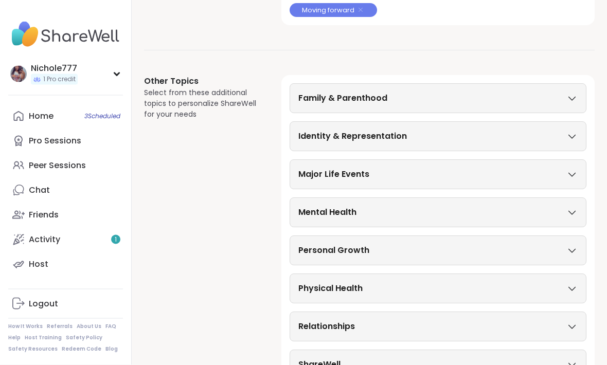
click at [564, 102] on div "Family & Parenthood" at bounding box center [437, 99] width 279 height 12
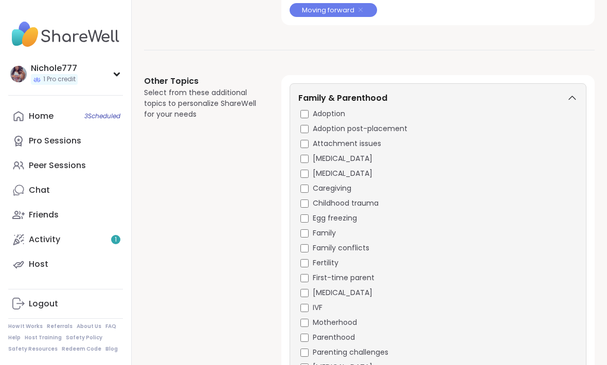
click at [572, 102] on div "Family & Parenthood" at bounding box center [437, 100] width 279 height 16
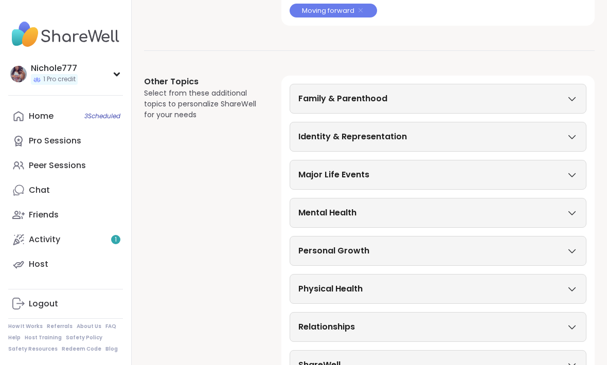
click at [573, 134] on icon at bounding box center [571, 136] width 11 height 7
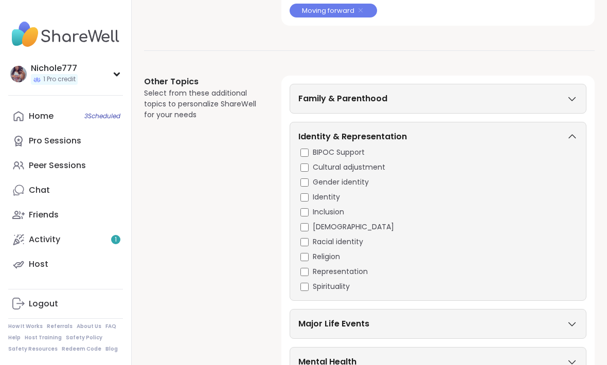
click at [572, 134] on icon at bounding box center [571, 136] width 11 height 7
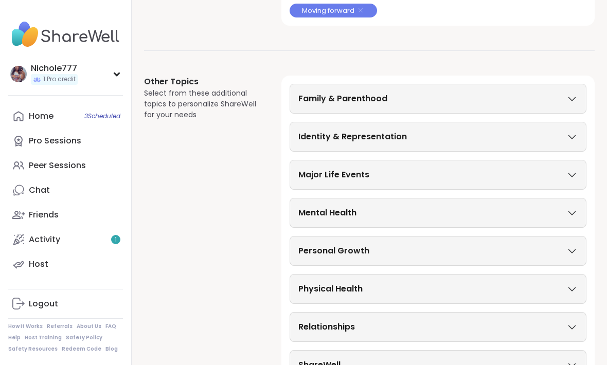
click at [574, 177] on div "Major Life Events" at bounding box center [437, 175] width 279 height 12
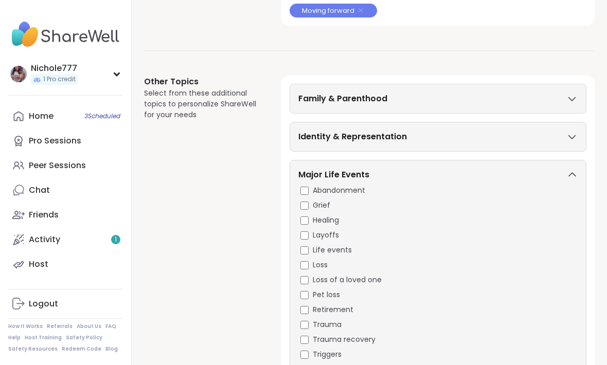
click at [573, 172] on icon at bounding box center [571, 174] width 11 height 7
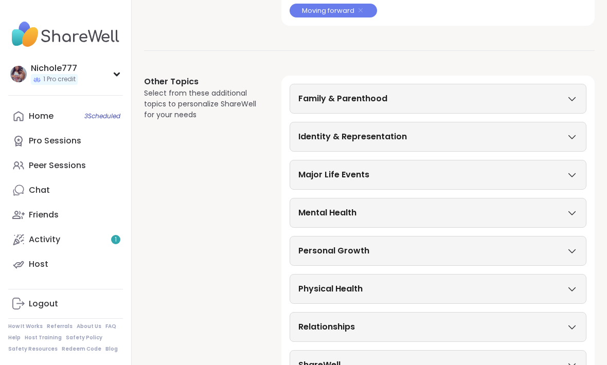
click at [571, 210] on icon at bounding box center [571, 212] width 11 height 7
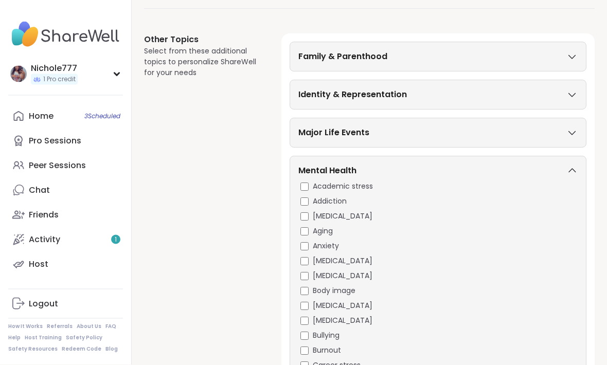
click at [571, 168] on icon at bounding box center [571, 171] width 11 height 7
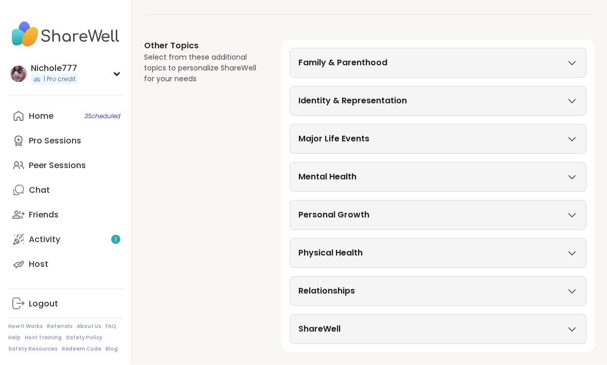
scroll to position [233, 0]
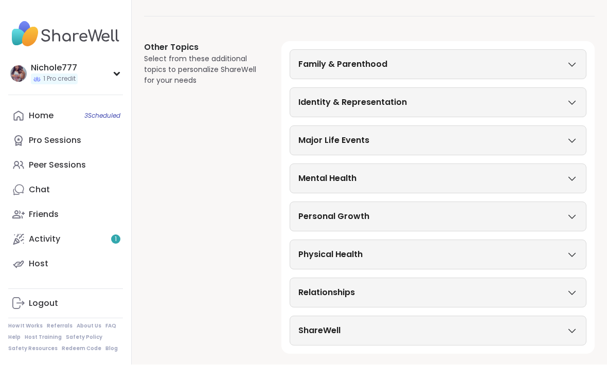
click at [565, 180] on div "Mental Health" at bounding box center [437, 179] width 279 height 12
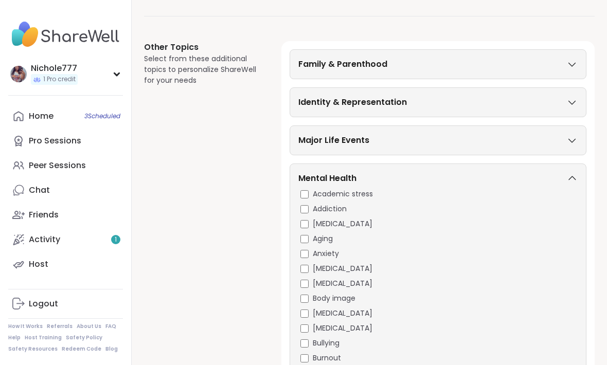
click at [572, 175] on icon at bounding box center [571, 178] width 11 height 7
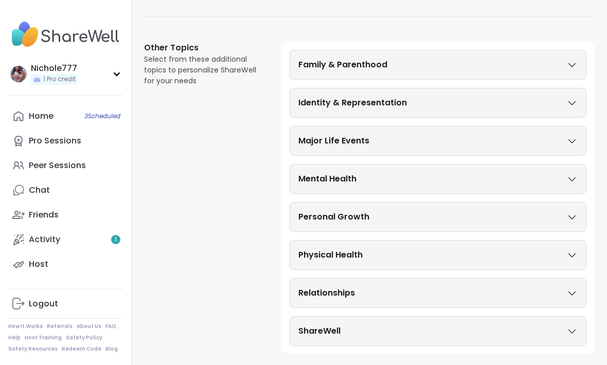
click at [570, 215] on icon at bounding box center [571, 216] width 11 height 7
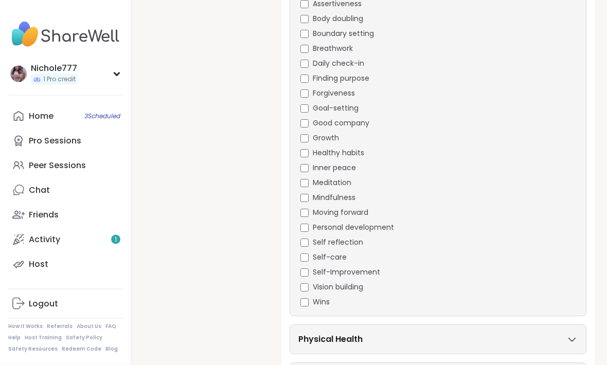
scroll to position [495, 0]
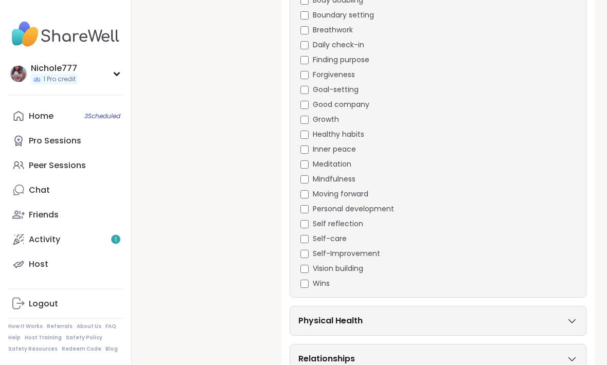
click at [330, 239] on span "Self-care" at bounding box center [330, 239] width 34 height 11
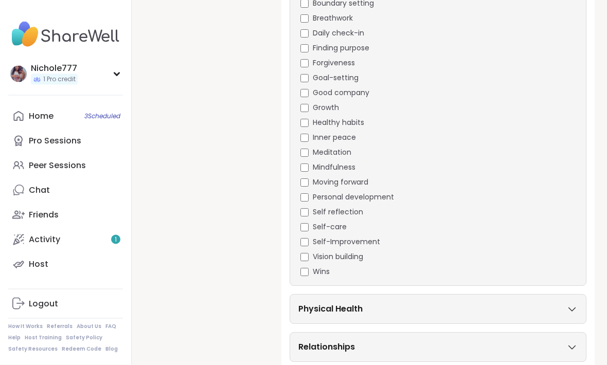
scroll to position [528, 0]
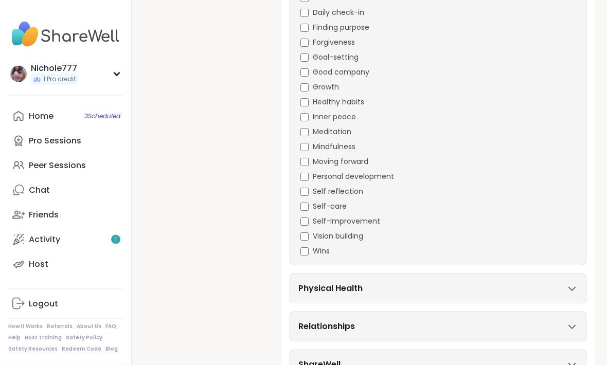
click at [564, 292] on div "Physical Health" at bounding box center [437, 289] width 279 height 12
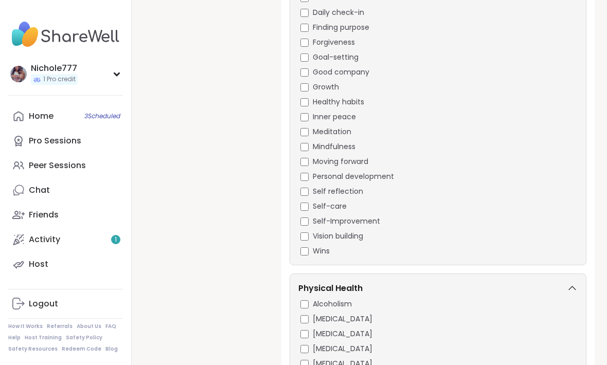
click at [191, 308] on div "Other Topics Select from these additional topics to personalize ShareWell for y…" at bounding box center [200, 246] width 113 height 998
click at [196, 267] on div "Other Topics Select from these additional topics to personalize ShareWell for y…" at bounding box center [200, 246] width 113 height 998
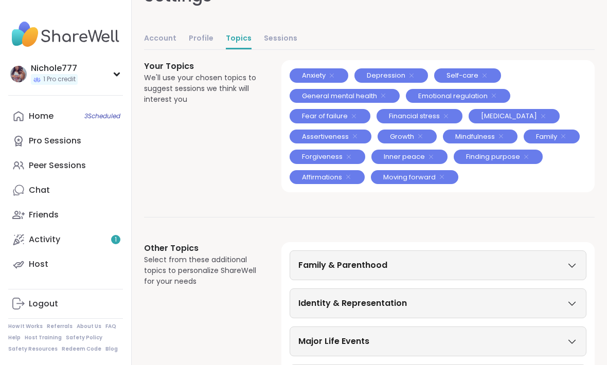
scroll to position [33, 0]
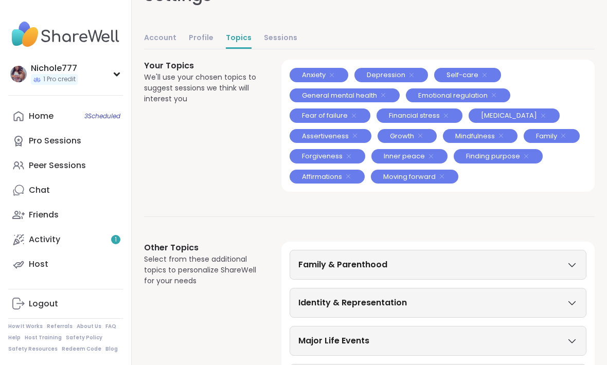
click at [159, 40] on link "Account" at bounding box center [160, 38] width 32 height 21
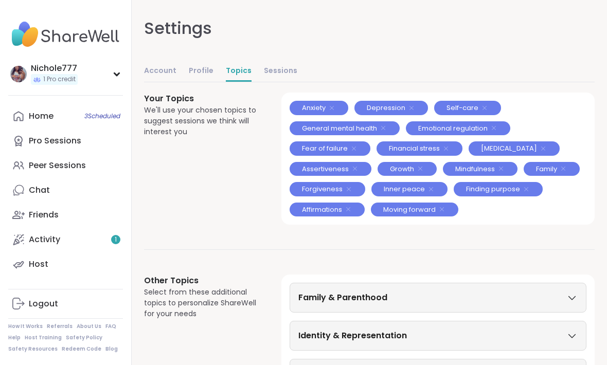
select select "**"
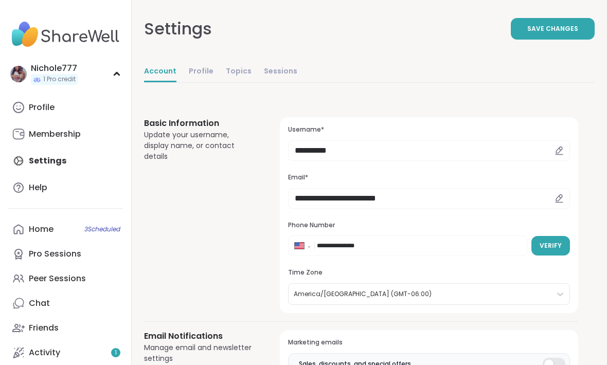
scroll to position [0, 0]
click at [265, 76] on link "Sessions" at bounding box center [280, 72] width 33 height 21
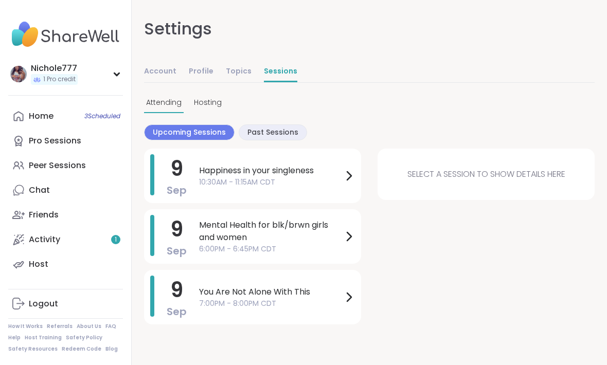
click at [165, 70] on link "Account" at bounding box center [160, 72] width 32 height 21
select select "**"
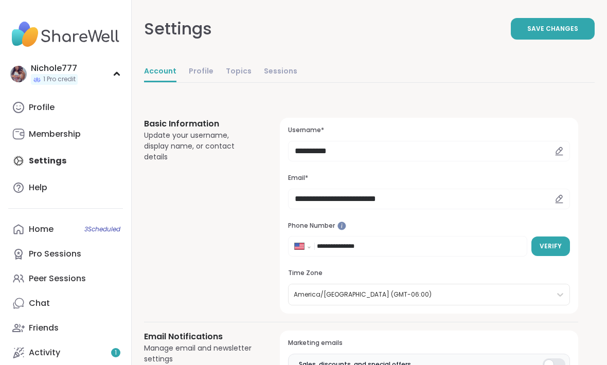
click at [16, 75] on img at bounding box center [18, 74] width 16 height 16
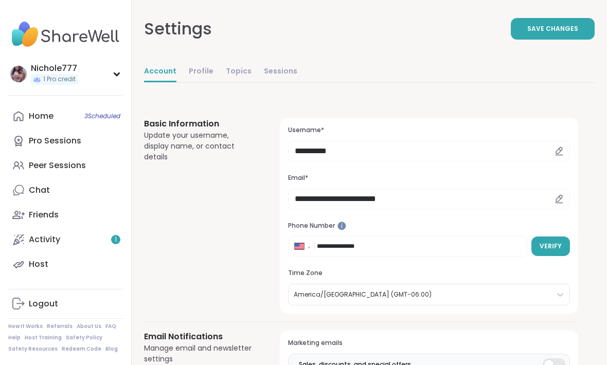
click at [16, 80] on img at bounding box center [18, 74] width 16 height 16
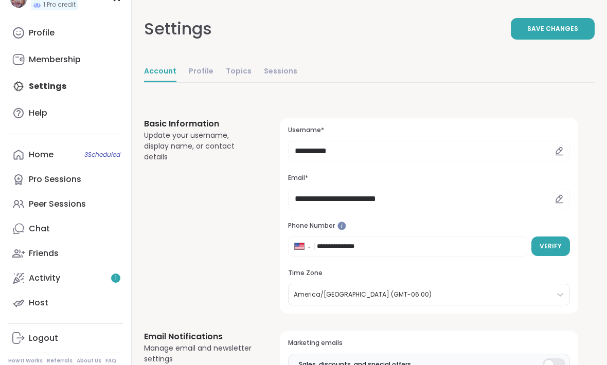
click at [36, 285] on link "Activity 1" at bounding box center [65, 278] width 115 height 25
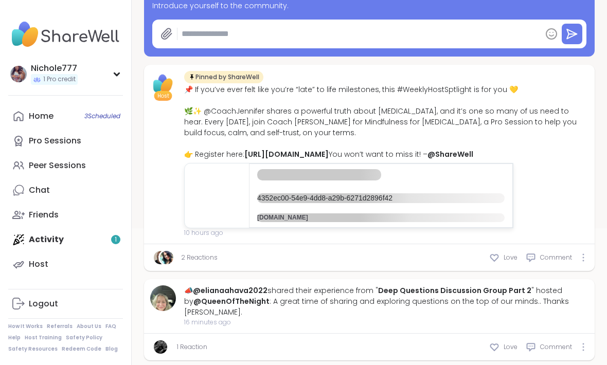
type textarea "*"
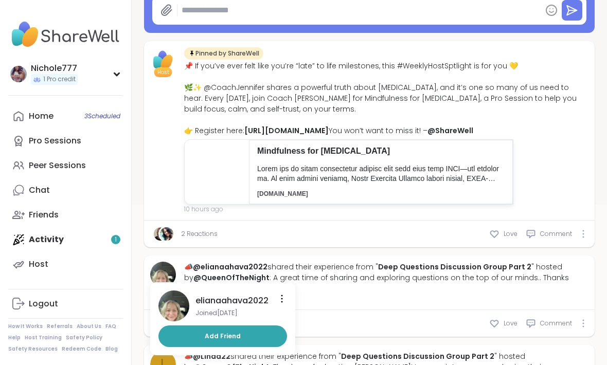
click at [168, 321] on img at bounding box center [173, 305] width 31 height 31
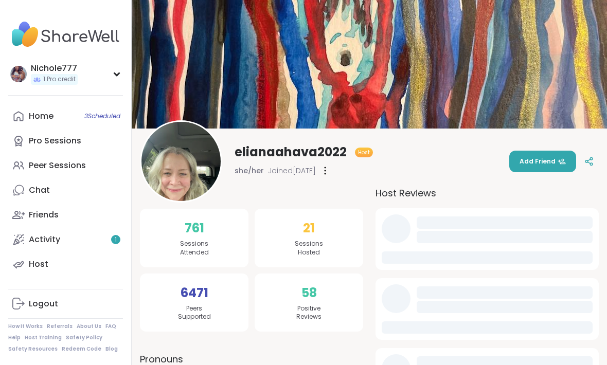
click at [175, 322] on div "6471 Peers Supported" at bounding box center [194, 303] width 108 height 59
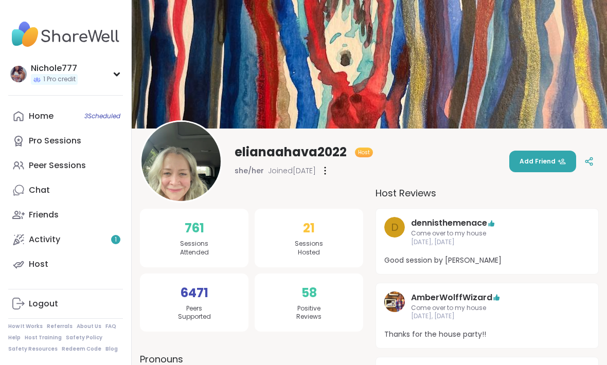
click at [167, 186] on img at bounding box center [180, 161] width 79 height 79
click at [34, 123] on link "Home 3 Scheduled" at bounding box center [65, 116] width 115 height 25
